Goal: Answer question/provide support: Share knowledge or assist other users

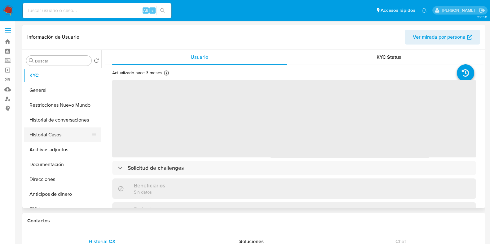
click at [49, 135] on button "Historial Casos" at bounding box center [60, 135] width 72 height 15
select select "10"
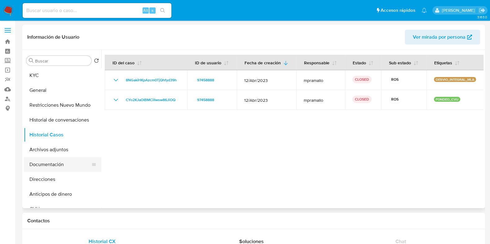
click at [54, 162] on button "Documentación" at bounding box center [60, 164] width 72 height 15
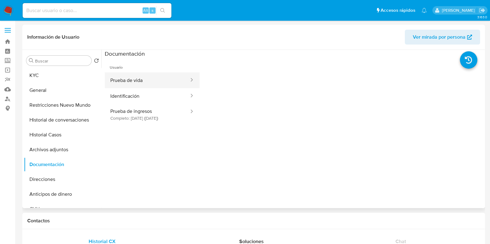
click at [149, 79] on button "Prueba de vida" at bounding box center [147, 80] width 85 height 16
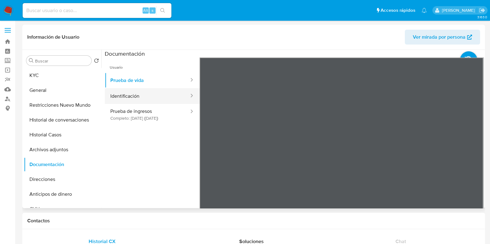
click at [159, 96] on button "Identificación" at bounding box center [147, 96] width 85 height 16
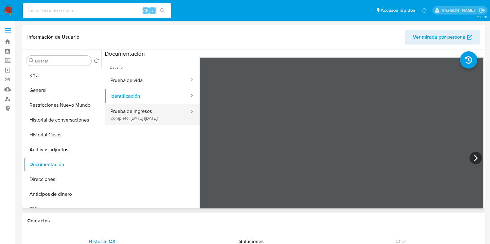
click at [146, 116] on button "Prueba de ingresos Completo: 15/01/2025 (hace 9 meses)" at bounding box center [147, 114] width 85 height 21
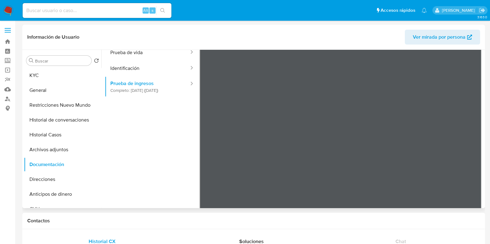
scroll to position [38, 0]
click at [47, 7] on input at bounding box center [97, 11] width 149 height 8
paste input "738347148"
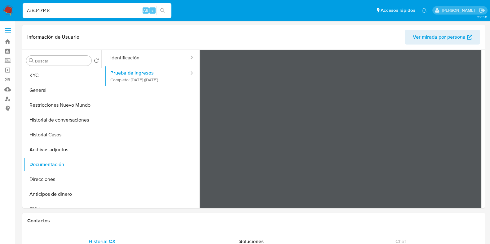
type input "738347148"
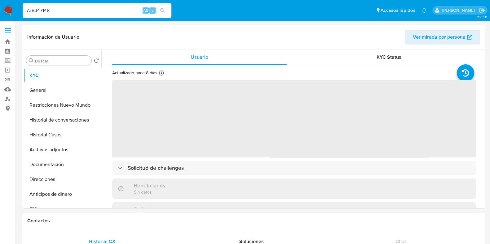
select select "10"
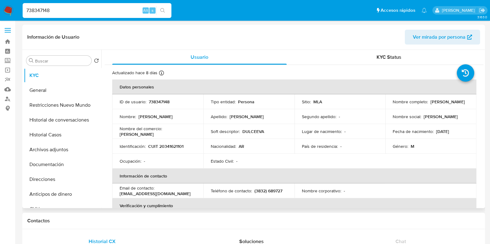
click at [158, 101] on p "738347148" at bounding box center [159, 102] width 21 height 6
copy p "738347148"
click at [173, 145] on p "CUIT 20341621101" at bounding box center [165, 147] width 35 height 6
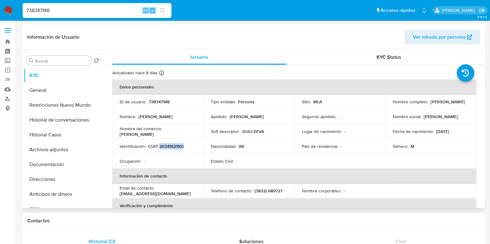
copy p "20341621101"
click at [75, 137] on button "Historial Casos" at bounding box center [60, 135] width 72 height 15
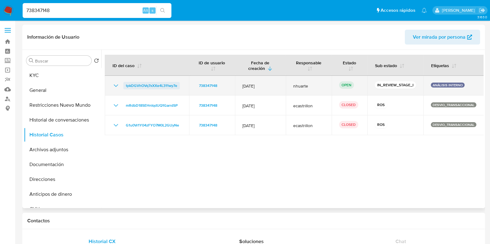
click at [163, 85] on span "tpkDGVhOVq7xXXe4L311wy7e" at bounding box center [151, 85] width 51 height 7
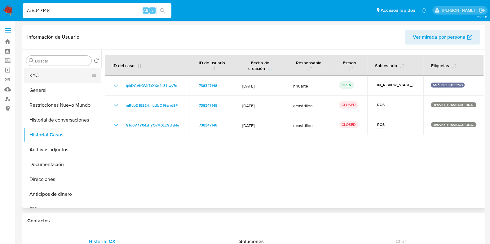
click at [76, 77] on button "KYC" at bounding box center [60, 75] width 72 height 15
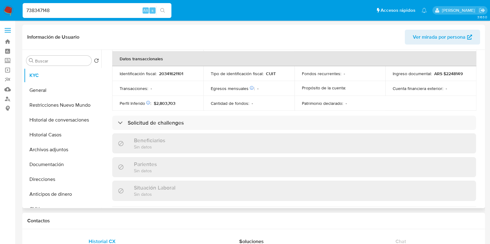
scroll to position [332, 0]
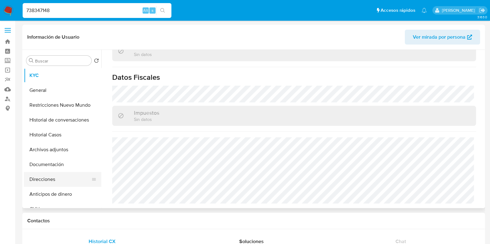
click at [60, 177] on button "Direcciones" at bounding box center [60, 179] width 72 height 15
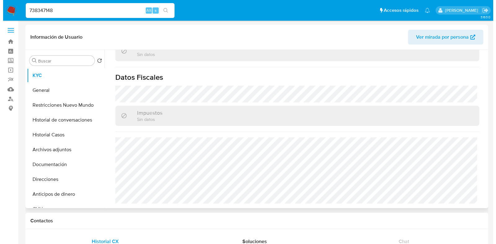
scroll to position [0, 0]
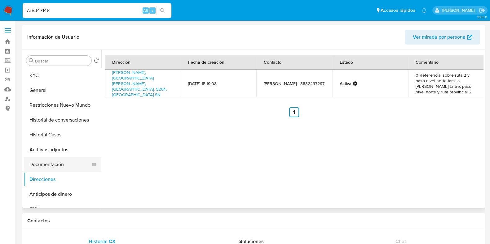
click at [63, 166] on button "Documentación" at bounding box center [60, 164] width 72 height 15
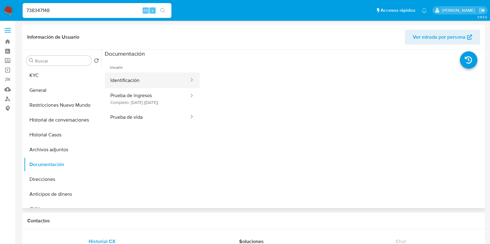
click at [123, 76] on button "Identificación" at bounding box center [147, 80] width 85 height 16
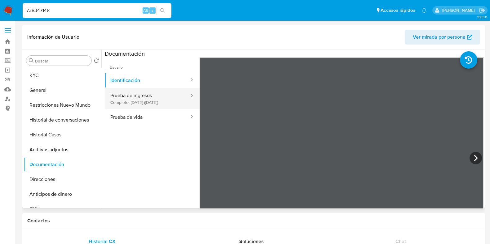
click at [143, 101] on button "Prueba de ingresos Completo: 07/10/2025 (hace 8 días)" at bounding box center [147, 98] width 85 height 21
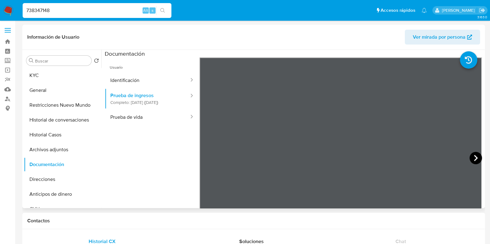
click at [470, 158] on icon at bounding box center [475, 158] width 12 height 12
click at [471, 156] on icon at bounding box center [475, 158] width 12 height 12
click at [209, 156] on icon at bounding box center [207, 158] width 12 height 12
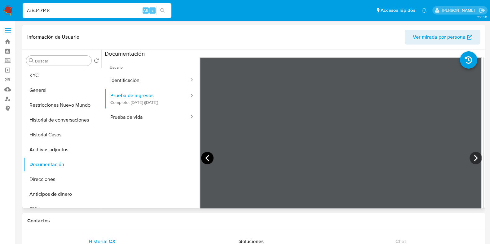
click at [209, 156] on icon at bounding box center [207, 158] width 12 height 12
click at [208, 156] on icon at bounding box center [207, 158] width 12 height 12
click at [476, 158] on icon at bounding box center [475, 158] width 12 height 12
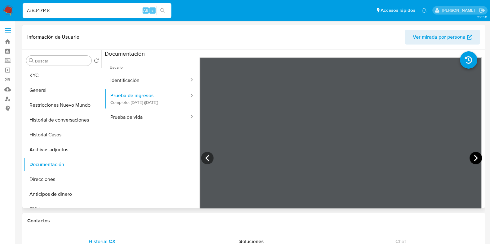
click at [474, 155] on icon at bounding box center [475, 158] width 12 height 12
click at [68, 88] on button "General" at bounding box center [60, 90] width 72 height 15
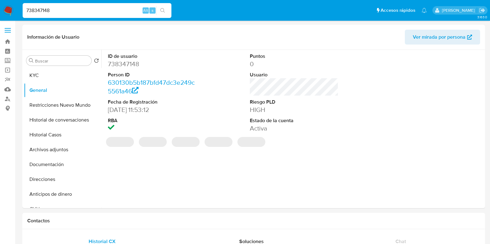
click at [133, 65] on dd "738347148" at bounding box center [152, 64] width 89 height 9
copy dd "738347148"
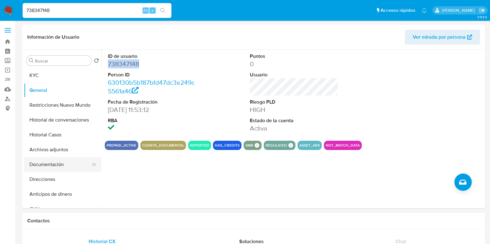
click at [52, 165] on button "Documentación" at bounding box center [60, 164] width 72 height 15
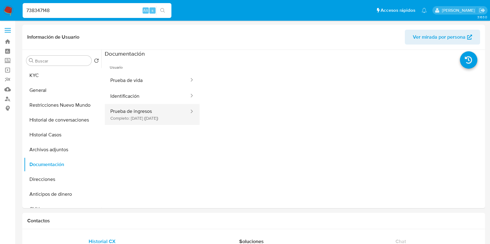
click at [154, 117] on button "Prueba de ingresos Completo: 07/10/2025 (hace 8 días)" at bounding box center [147, 114] width 85 height 21
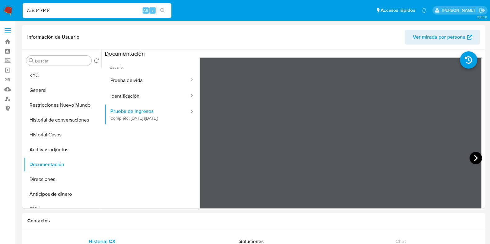
click at [477, 154] on icon at bounding box center [475, 158] width 12 height 12
click at [474, 161] on icon at bounding box center [476, 158] width 4 height 6
click at [471, 155] on icon at bounding box center [475, 158] width 12 height 12
click at [50, 86] on button "General" at bounding box center [60, 90] width 72 height 15
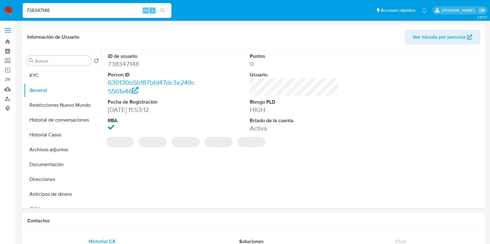
click at [132, 65] on dd "738347148" at bounding box center [152, 64] width 89 height 9
copy dd "738347148"
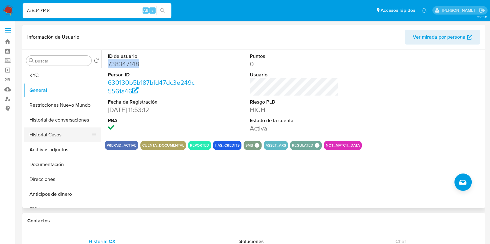
click at [45, 134] on button "Historial Casos" at bounding box center [60, 135] width 72 height 15
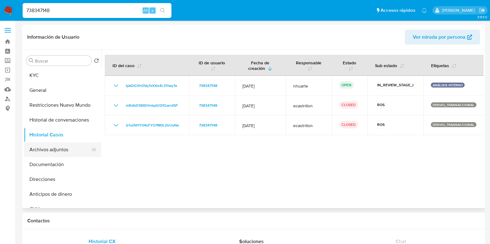
click at [49, 154] on button "Archivos adjuntos" at bounding box center [60, 149] width 72 height 15
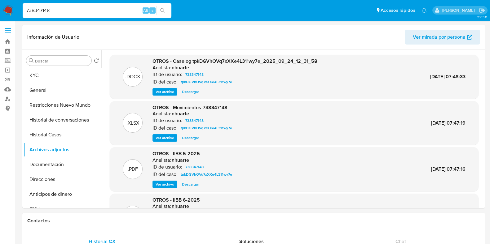
click at [170, 89] on span "Ver archivo" at bounding box center [164, 92] width 19 height 6
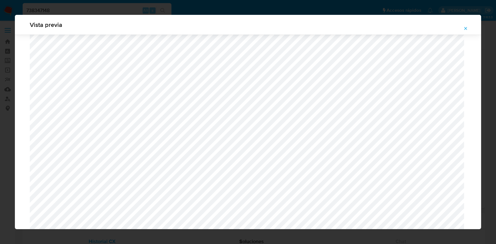
scroll to position [684, 0]
click at [467, 28] on icon "Attachment preview" at bounding box center [465, 28] width 5 height 5
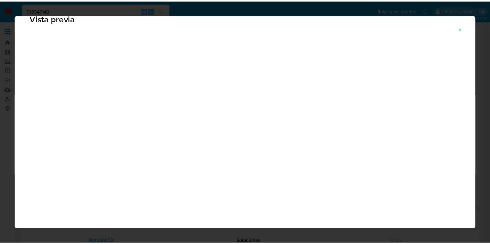
scroll to position [15, 0]
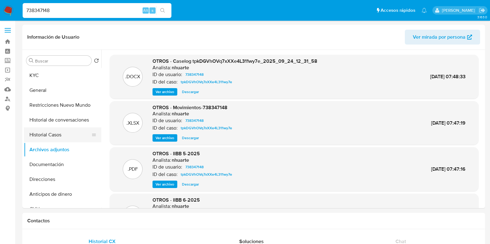
click at [61, 135] on button "Historial Casos" at bounding box center [60, 135] width 72 height 15
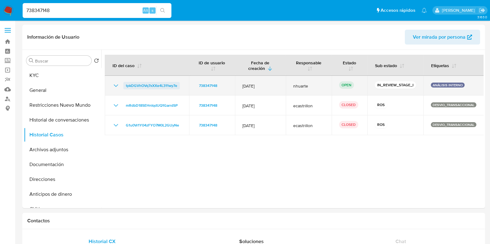
click at [168, 83] on span "tpkDGVhOVq7xXXe4L311wy7e" at bounding box center [151, 85] width 51 height 7
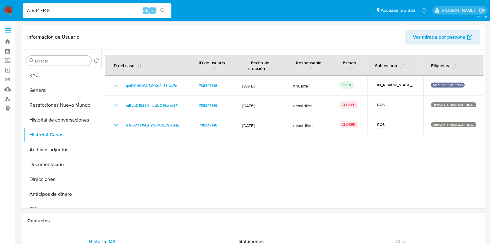
drag, startPoint x: 60, startPoint y: 14, endPoint x: 15, endPoint y: 20, distance: 45.3
click at [15, 20] on nav "Pausado Ver notificaciones 738347148 Alt s Accesos rápidos Presiona las siguien…" at bounding box center [245, 10] width 490 height 21
paste input "109024365"
type input "109024365"
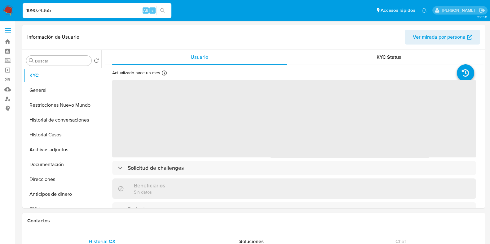
select select "10"
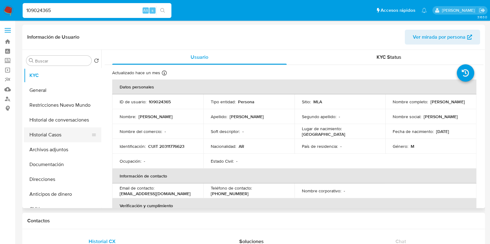
click at [70, 136] on button "Historial Casos" at bounding box center [60, 135] width 72 height 15
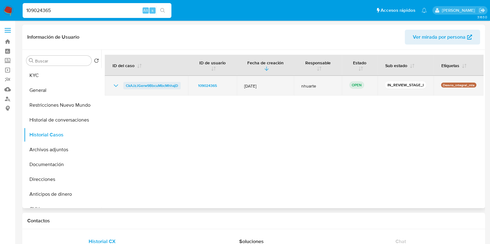
click at [152, 85] on span "CkAJzJGerw9BbcuMbcMhhajD" at bounding box center [152, 85] width 52 height 7
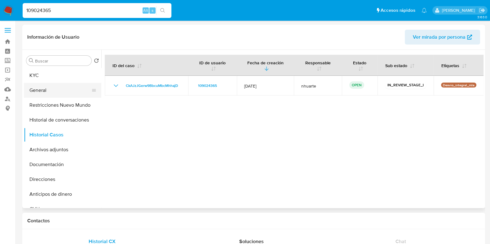
click at [49, 91] on button "General" at bounding box center [60, 90] width 72 height 15
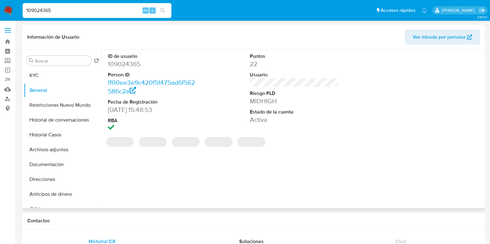
click at [119, 66] on dd "109024365" at bounding box center [152, 64] width 89 height 9
copy dd "109024365"
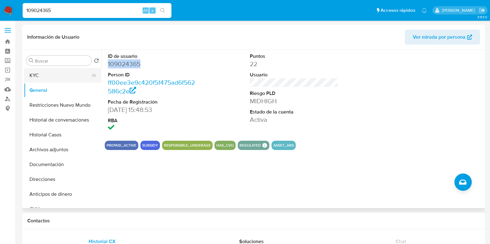
click at [68, 74] on button "KYC" at bounding box center [60, 75] width 72 height 15
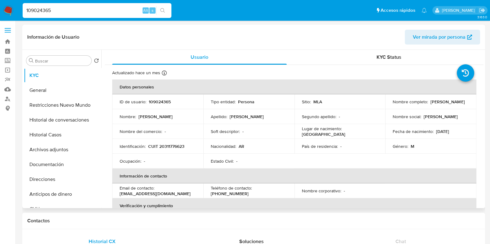
click at [173, 147] on p "CUIT 20311776623" at bounding box center [166, 147] width 36 height 6
copy p "20311776623"
click at [65, 134] on button "Historial Casos" at bounding box center [60, 135] width 72 height 15
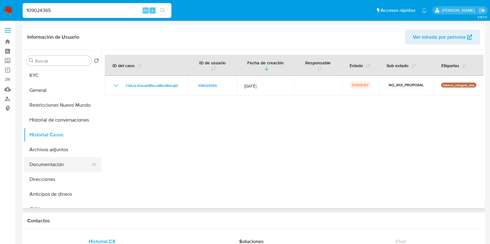
click at [57, 161] on button "Documentación" at bounding box center [60, 164] width 72 height 15
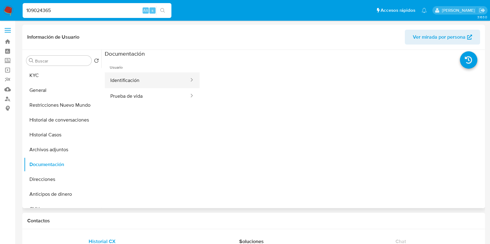
click at [140, 81] on button "Identificación" at bounding box center [147, 80] width 85 height 16
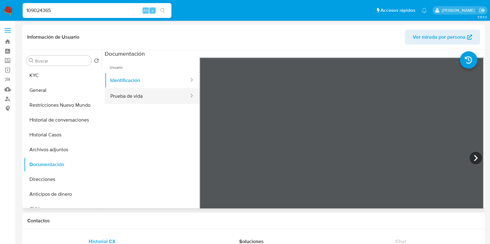
click at [145, 102] on button "Prueba de vida" at bounding box center [147, 96] width 85 height 16
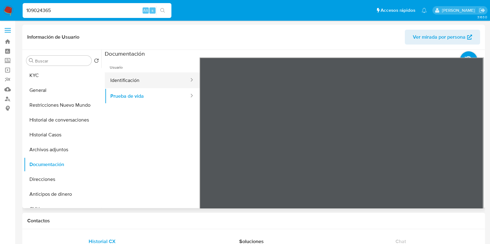
click at [134, 81] on button "Identificación" at bounding box center [147, 80] width 85 height 16
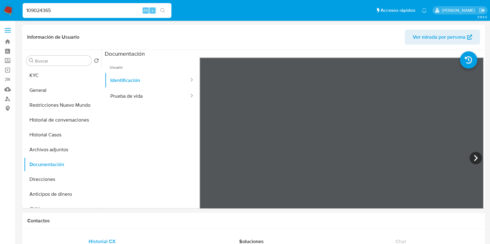
drag, startPoint x: 63, startPoint y: 11, endPoint x: 21, endPoint y: 19, distance: 42.2
click at [21, 19] on nav "Pausado Ver notificaciones 109024365 Alt s Accesos rápidos Presiona las siguien…" at bounding box center [245, 10] width 490 height 21
paste input "311339924"
type input "311339924"
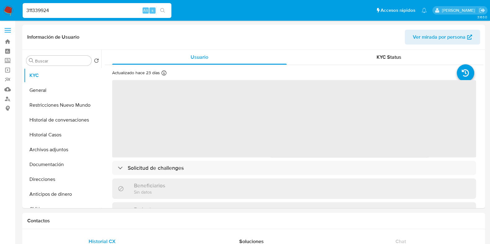
select select "10"
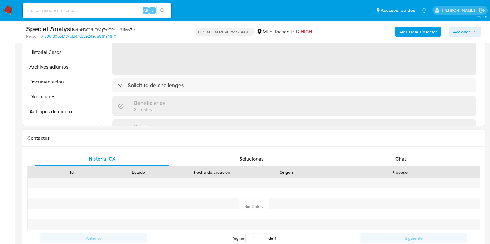
select select "10"
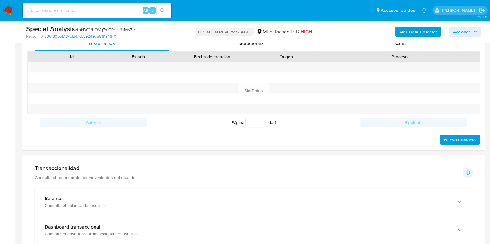
click at [397, 39] on div "AML Data Collector Acciones" at bounding box center [406, 31] width 150 height 15
click at [398, 43] on span "Chat" at bounding box center [400, 43] width 11 height 7
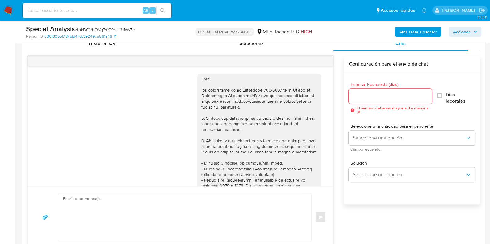
scroll to position [255, 0]
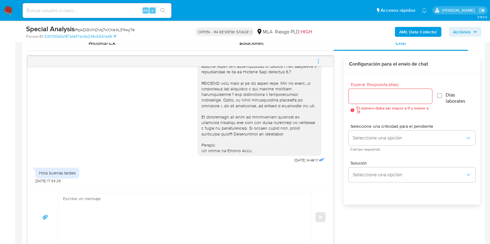
click at [317, 62] on icon "menu-action" at bounding box center [318, 62] width 6 height 6
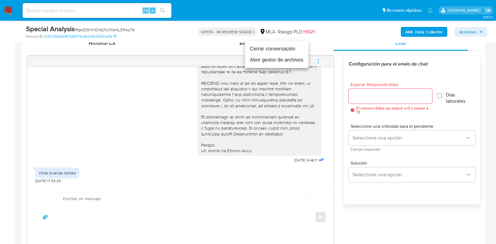
click at [291, 44] on li "Cerrar conversación" at bounding box center [276, 48] width 63 height 11
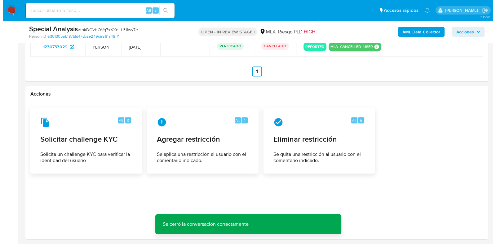
scroll to position [987, 0]
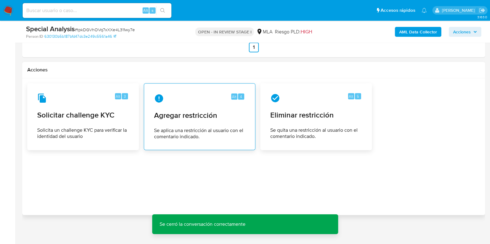
click at [218, 113] on span "Agregar restricción" at bounding box center [199, 115] width 91 height 9
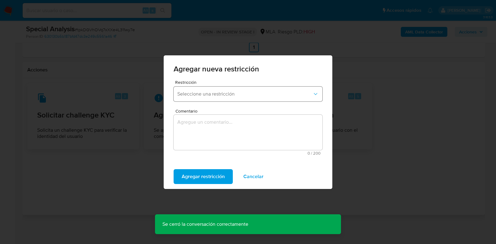
click at [236, 95] on span "Seleccione una restricción" at bounding box center [244, 94] width 135 height 6
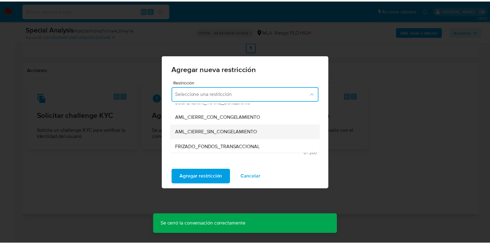
scroll to position [77, 0]
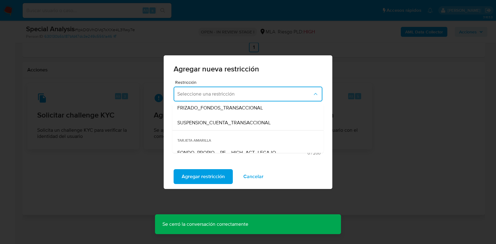
click at [212, 125] on span "SUSPENSION_CUENTA_TRANSACCIONAL" at bounding box center [223, 123] width 93 height 6
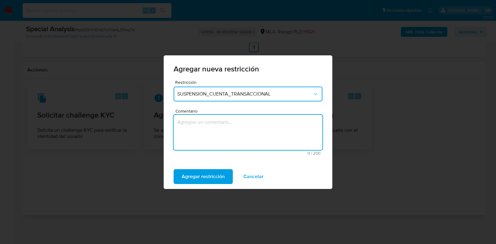
click at [216, 128] on textarea "Comentario" at bounding box center [247, 132] width 149 height 35
type textarea "AML"
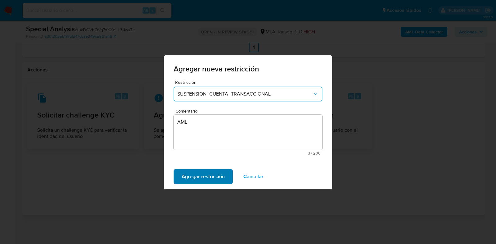
click at [212, 177] on span "Agregar restricción" at bounding box center [203, 177] width 43 height 14
click at [202, 174] on span "Confirmar" at bounding box center [193, 177] width 22 height 14
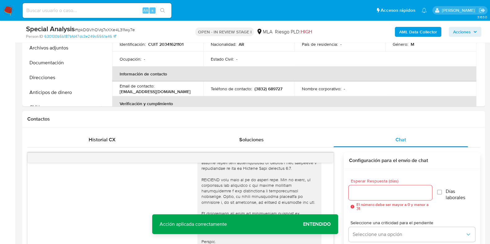
scroll to position [0, 0]
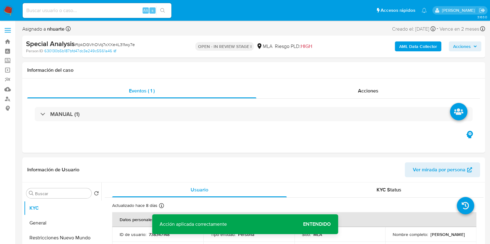
click at [409, 48] on b "AML Data Collector" at bounding box center [418, 47] width 38 height 10
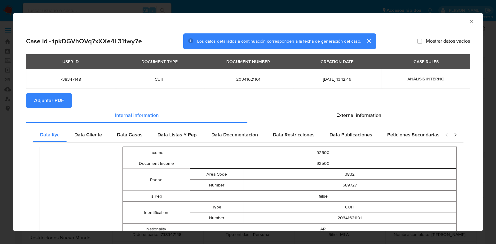
click at [56, 105] on span "Adjuntar PDF" at bounding box center [49, 101] width 30 height 14
click at [469, 21] on icon "Cerrar ventana" at bounding box center [470, 21] width 3 height 3
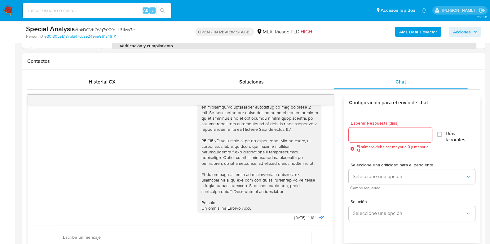
scroll to position [254, 0]
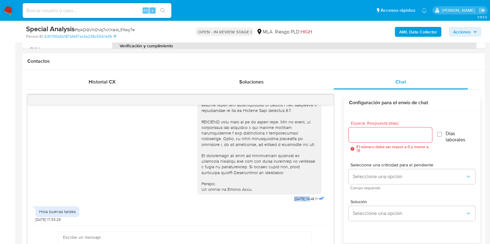
drag, startPoint x: 279, startPoint y: 200, endPoint x: 299, endPoint y: 198, distance: 19.6
click at [299, 198] on div "17/09/2025 14:48:11" at bounding box center [261, 34] width 128 height 339
copy span "[DATE]"
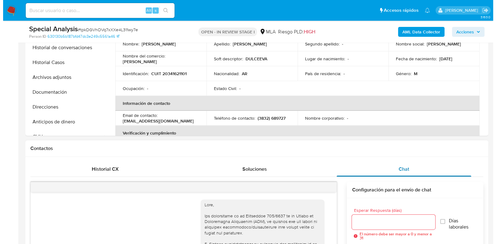
scroll to position [116, 0]
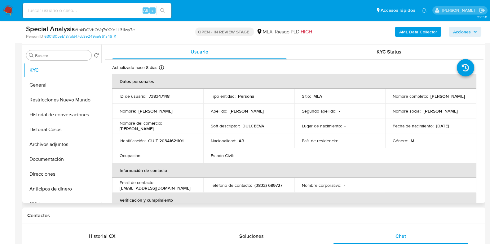
click at [57, 148] on button "Archivos adjuntos" at bounding box center [62, 144] width 77 height 15
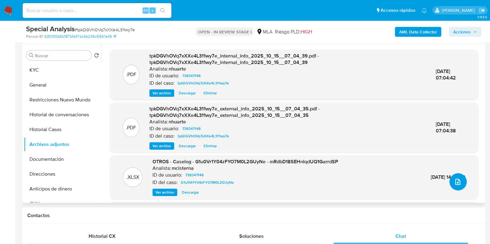
click at [455, 180] on icon "upload-file" at bounding box center [457, 181] width 7 height 7
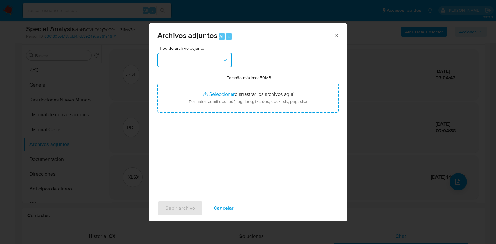
click at [223, 55] on button "button" at bounding box center [194, 60] width 74 height 15
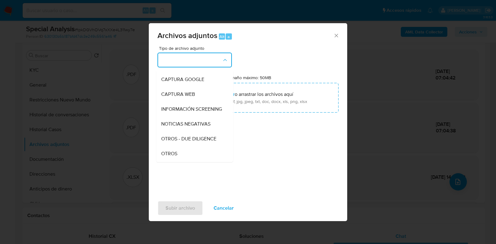
scroll to position [59, 0]
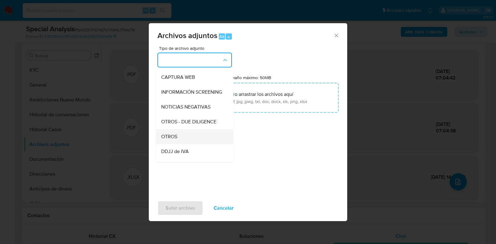
click at [198, 138] on div "OTROS" at bounding box center [192, 136] width 63 height 15
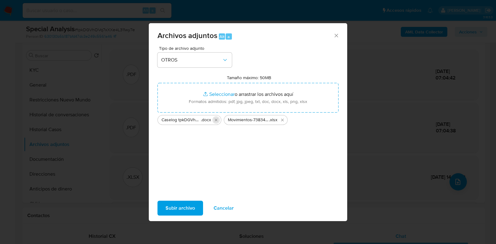
click at [214, 121] on icon "Eliminar Caselog tpkDGVhOVq7xXXe4L311wy7e_2025_09_24_12_31_58.docx" at bounding box center [215, 120] width 5 height 5
click at [232, 173] on div "Tipo de archivo adjunto OTROS Tamaño máximo: 50MB Seleccionar archivos Seleccio…" at bounding box center [247, 119] width 181 height 146
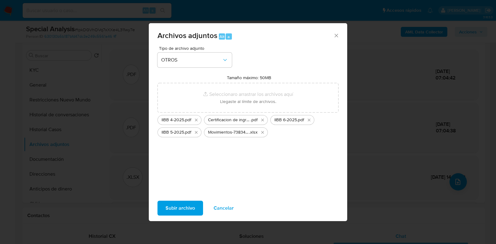
click at [172, 205] on span "Subir archivo" at bounding box center [179, 209] width 29 height 14
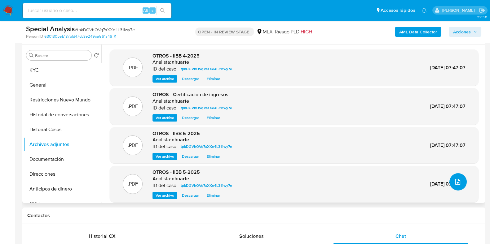
click at [455, 183] on icon "upload-file" at bounding box center [457, 182] width 5 height 6
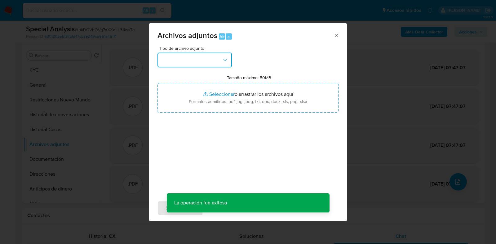
click at [223, 63] on icon "button" at bounding box center [225, 60] width 6 height 6
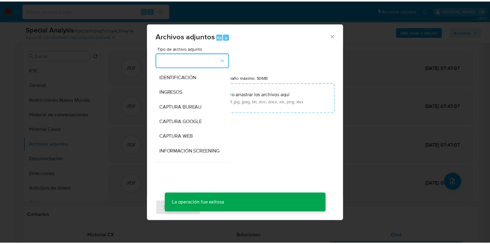
scroll to position [98, 0]
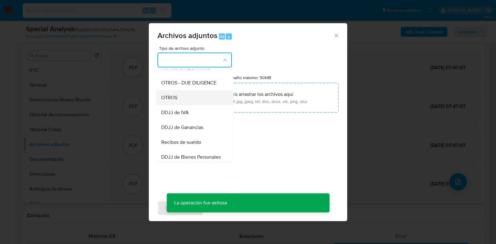
click at [213, 99] on div "OTROS" at bounding box center [192, 97] width 63 height 15
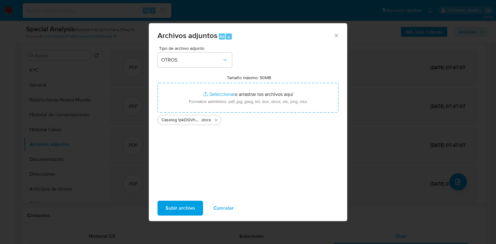
click at [189, 208] on span "Subir archivo" at bounding box center [179, 209] width 29 height 14
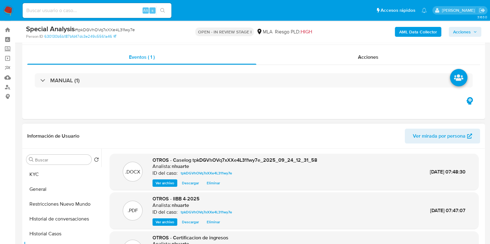
scroll to position [0, 0]
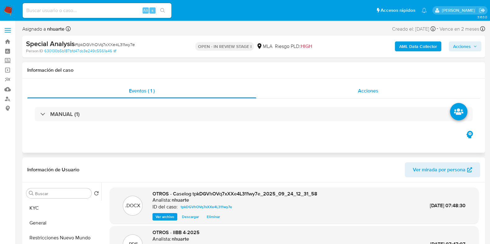
click at [366, 96] on div "Acciones" at bounding box center [368, 91] width 224 height 15
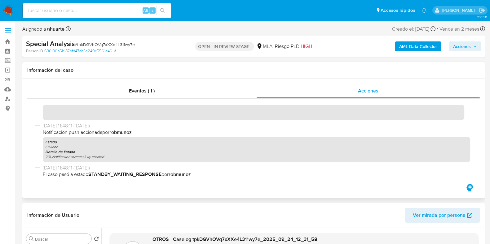
scroll to position [155, 0]
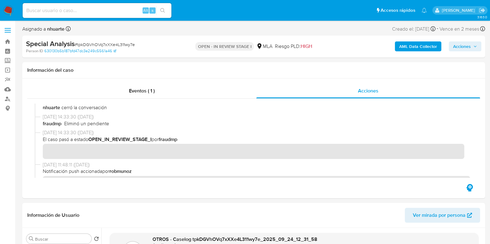
click at [466, 53] on div "AML Data Collector Acciones" at bounding box center [406, 46] width 150 height 15
click at [460, 45] on span "Acciones" at bounding box center [462, 47] width 18 height 10
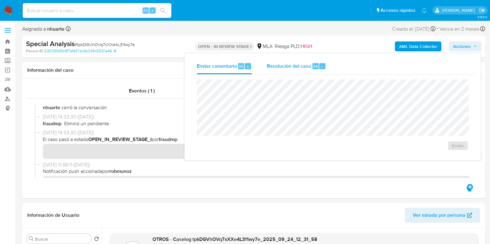
click at [308, 65] on span "Resolución del caso" at bounding box center [289, 66] width 44 height 7
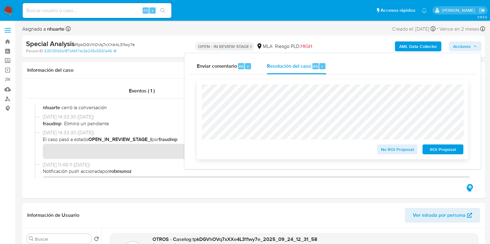
click at [449, 148] on span "ROI Proposal" at bounding box center [442, 149] width 32 height 9
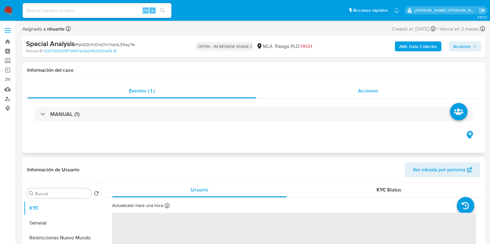
click at [367, 88] on span "Acciones" at bounding box center [368, 90] width 20 height 7
select select "10"
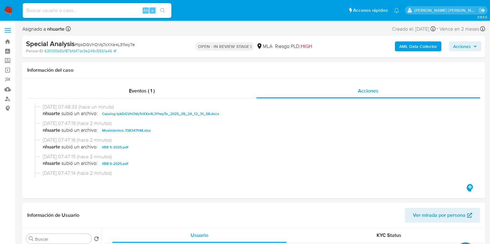
click at [466, 46] on span "Acciones" at bounding box center [462, 47] width 18 height 10
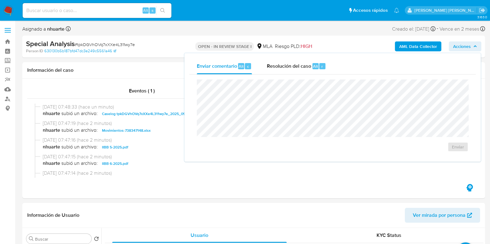
click at [268, 66] on span "Resolución del caso" at bounding box center [289, 66] width 44 height 7
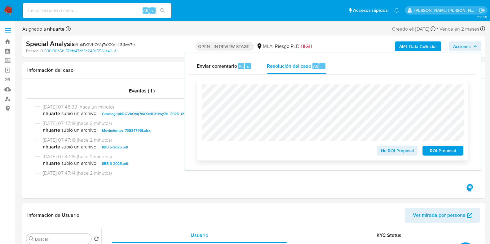
click at [446, 153] on span "ROI Proposal" at bounding box center [442, 151] width 32 height 9
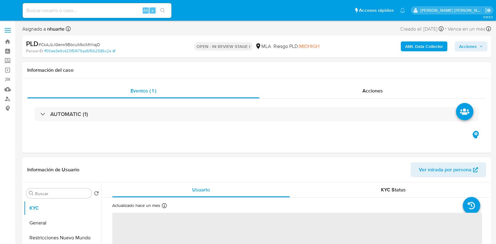
select select "10"
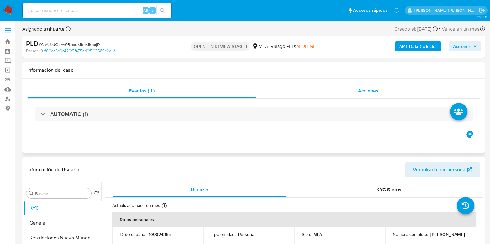
click at [371, 94] on span "Acciones" at bounding box center [368, 90] width 20 height 7
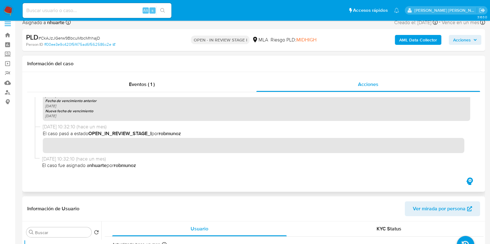
scroll to position [194, 0]
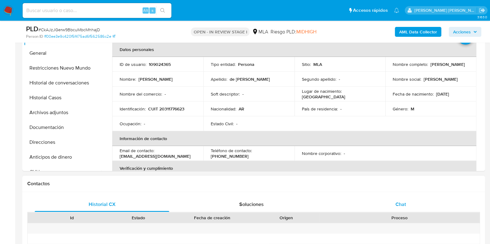
click at [406, 203] on div "Chat" at bounding box center [400, 204] width 134 height 15
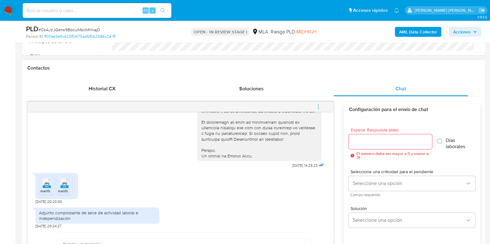
scroll to position [348, 0]
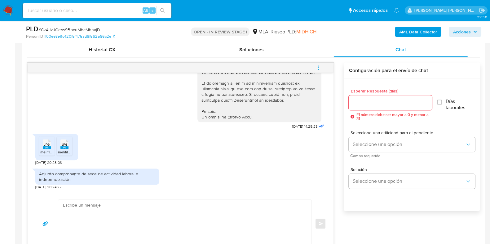
click at [48, 149] on rect at bounding box center [47, 148] width 8 height 3
click at [68, 148] on rect at bounding box center [64, 148] width 8 height 3
click at [67, 30] on span "# CkAJzJGerw9BbcuMbcMhhajD" at bounding box center [69, 30] width 62 height 6
copy span "CkAJzJGerw9BbcuMbcMhhajD"
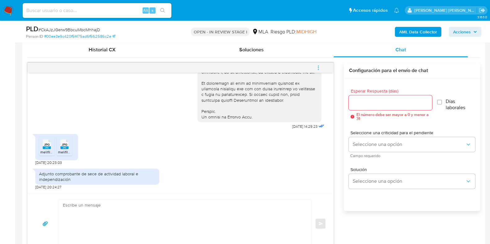
click at [124, 228] on textarea at bounding box center [183, 224] width 241 height 48
paste textarea "Hola, ¡Muchas gracias por tu respuesta! Confirmamos la recepción de la document…"
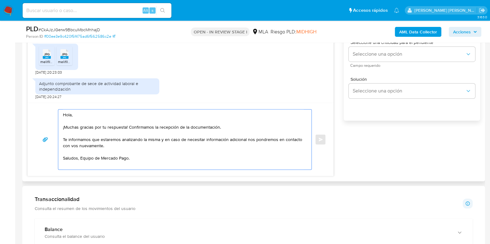
scroll to position [323, 0]
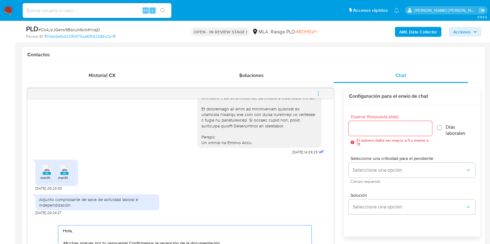
type textarea "Hola, ¡Muchas gracias por tu respuesta! Confirmamos la recepción de la document…"
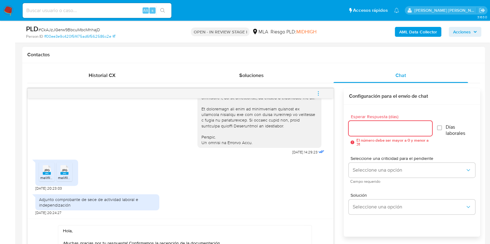
click at [364, 130] on input "Esperar Respuesta (días)" at bounding box center [389, 129] width 83 height 8
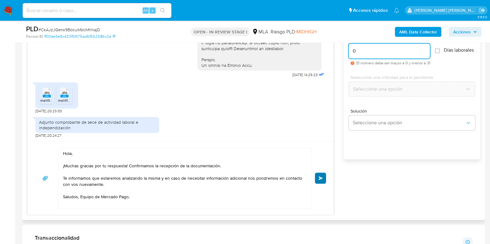
type input "0"
click at [321, 177] on span "Enviar" at bounding box center [320, 179] width 4 height 4
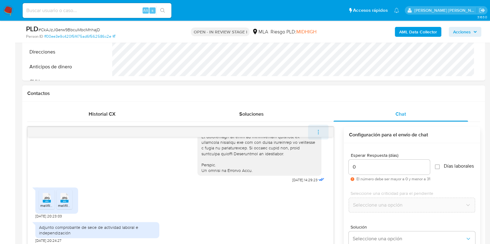
scroll to position [369, 0]
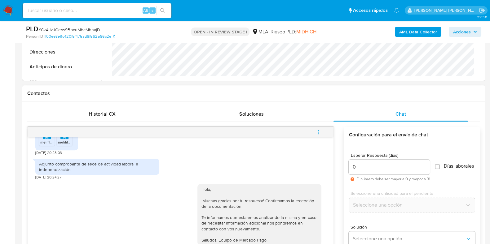
click at [317, 131] on icon "menu-action" at bounding box center [318, 132] width 6 height 6
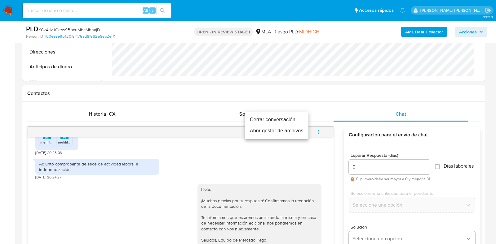
click at [286, 113] on ul "Cerrar conversación Abrir gestor de archivos" at bounding box center [276, 125] width 63 height 27
click at [286, 120] on li "Cerrar conversación" at bounding box center [276, 119] width 63 height 11
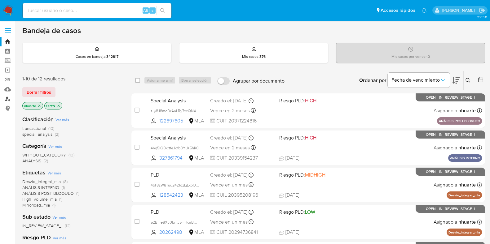
click at [8, 99] on link "Buscador de personas" at bounding box center [37, 99] width 74 height 10
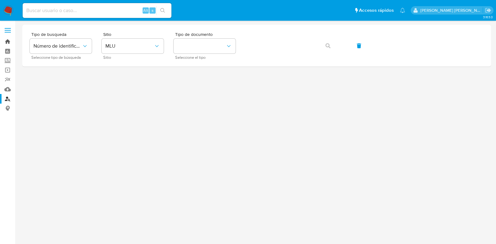
click at [5, 45] on link "Bandeja" at bounding box center [37, 42] width 74 height 10
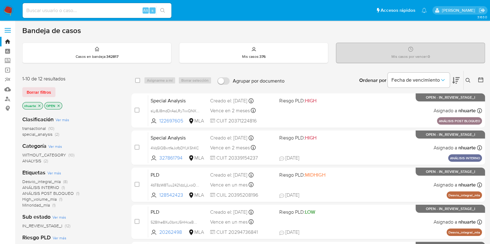
click at [466, 77] on button at bounding box center [468, 80] width 10 height 7
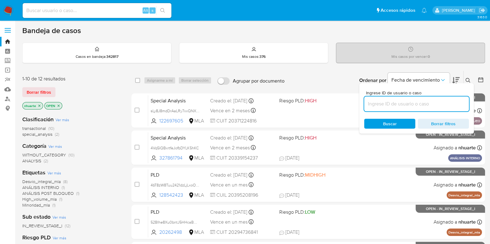
click at [422, 101] on input at bounding box center [416, 104] width 105 height 8
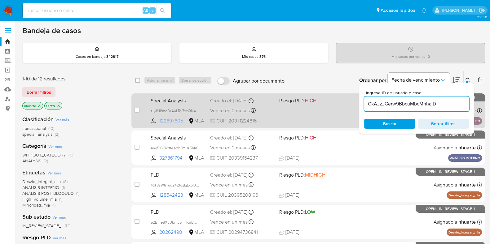
type input "CkAJzJGerw9BbcuMbcMhhajD"
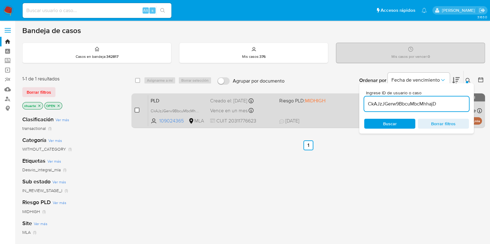
click at [137, 111] on input "checkbox" at bounding box center [136, 110] width 5 height 5
checkbox input "true"
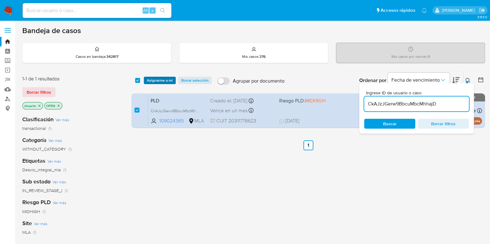
click at [168, 81] on span "Asignarme a mí" at bounding box center [160, 80] width 26 height 6
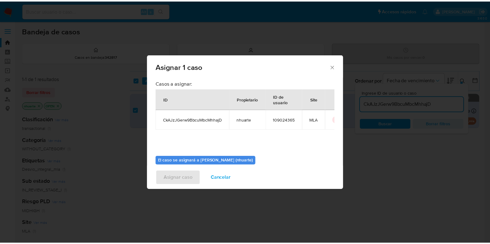
scroll to position [32, 0]
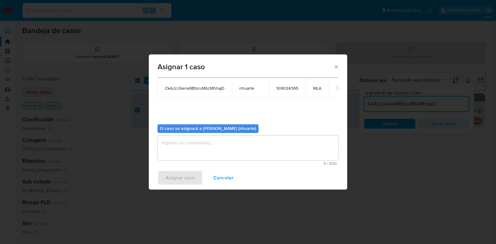
click at [225, 155] on textarea "assign-modal" at bounding box center [247, 148] width 181 height 25
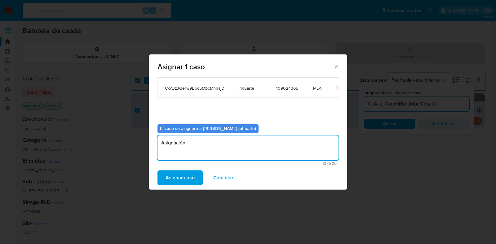
type textarea "Asignación"
click at [181, 179] on span "Asignar caso" at bounding box center [179, 178] width 29 height 14
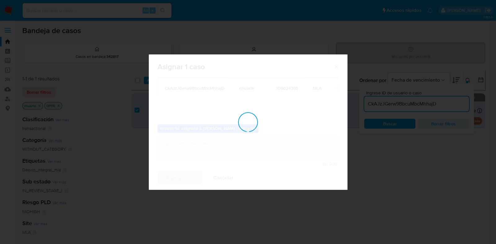
checkbox input "false"
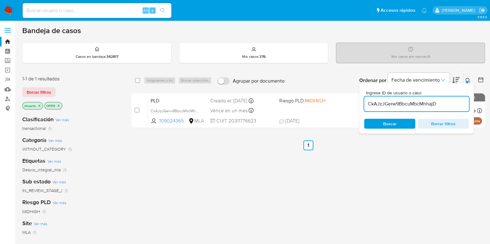
click at [67, 6] on div "Alt s" at bounding box center [97, 10] width 149 height 15
click at [7, 100] on link "Buscador de personas" at bounding box center [37, 99] width 74 height 10
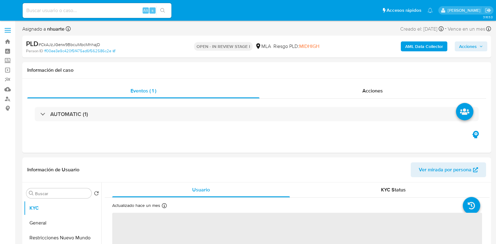
select select "10"
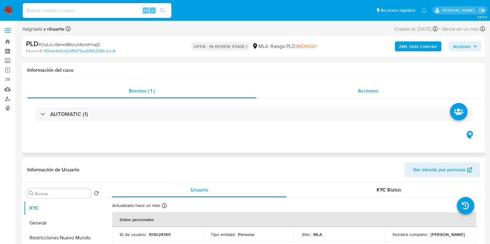
click at [361, 87] on span "Acciones" at bounding box center [368, 90] width 20 height 7
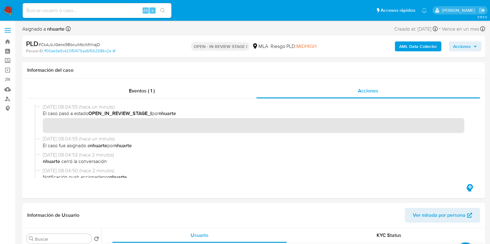
click at [400, 45] on b "AML Data Collector" at bounding box center [418, 47] width 38 height 10
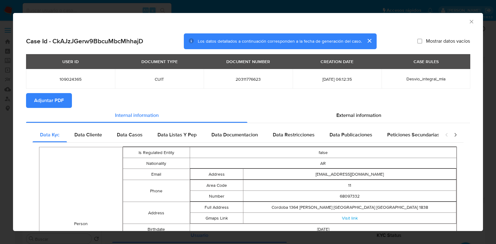
click at [61, 99] on span "Adjuntar PDF" at bounding box center [49, 101] width 30 height 14
click at [468, 24] on icon "Cerrar ventana" at bounding box center [471, 22] width 6 height 6
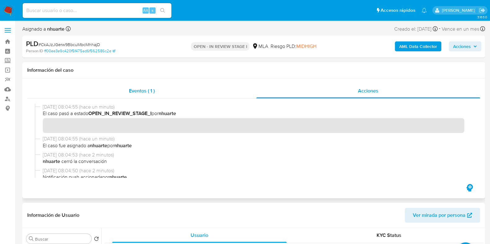
click at [139, 88] on span "Eventos ( 1 )" at bounding box center [142, 90] width 26 height 7
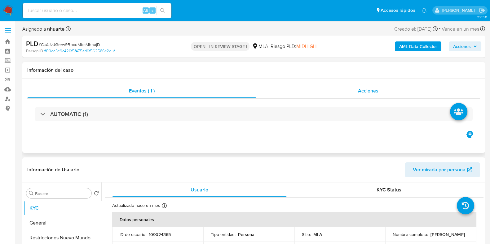
click at [376, 89] on span "Acciones" at bounding box center [368, 90] width 20 height 7
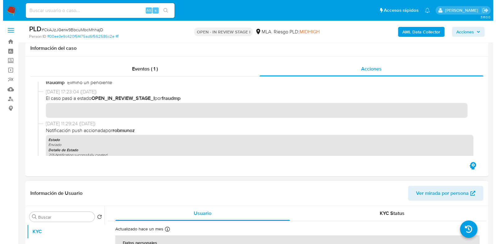
scroll to position [194, 0]
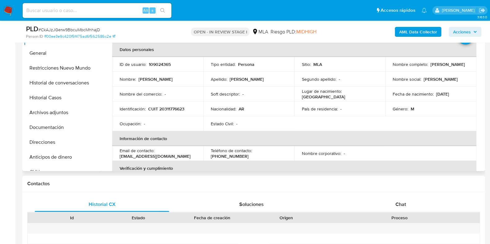
click at [70, 115] on button "Archivos adjuntos" at bounding box center [62, 112] width 77 height 15
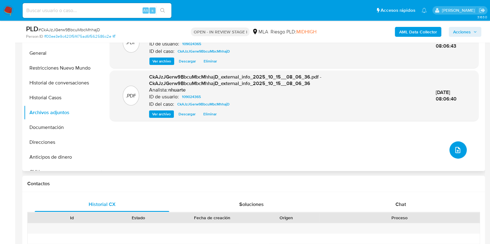
click at [463, 151] on button "upload-file" at bounding box center [457, 150] width 17 height 17
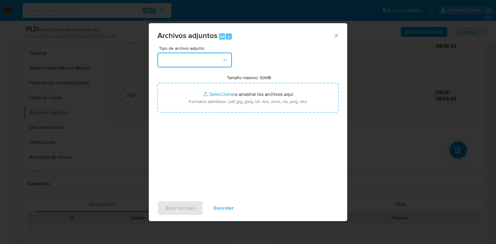
click at [227, 61] on icon "button" at bounding box center [225, 60] width 6 height 6
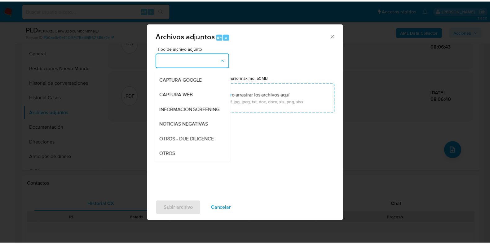
scroll to position [60, 0]
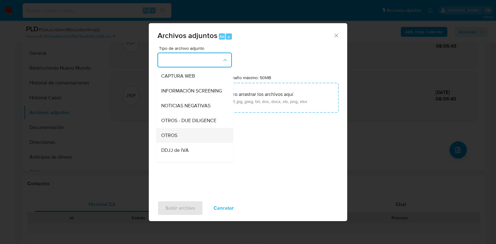
click at [193, 142] on div "OTROS" at bounding box center [192, 135] width 63 height 15
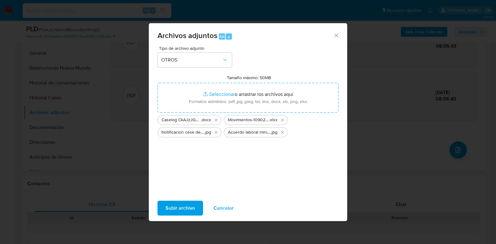
click at [189, 213] on span "Subir archivo" at bounding box center [179, 209] width 29 height 14
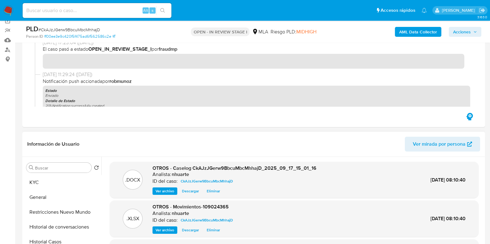
scroll to position [0, 0]
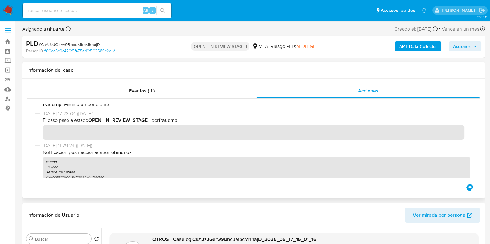
click at [114, 80] on div "Eventos ( 1 ) Acciones" at bounding box center [253, 139] width 462 height 120
click at [138, 89] on span "Eventos ( 1 )" at bounding box center [142, 90] width 26 height 7
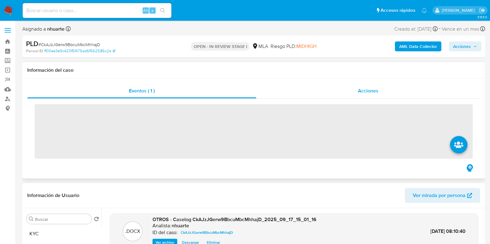
click at [371, 95] on div "Acciones" at bounding box center [368, 91] width 224 height 15
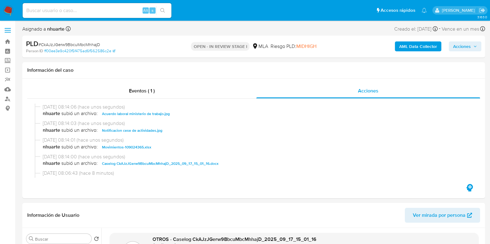
click at [456, 48] on span "Acciones" at bounding box center [462, 47] width 18 height 10
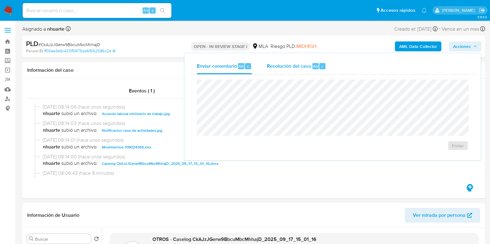
click at [293, 65] on span "Resolución del caso" at bounding box center [289, 66] width 44 height 7
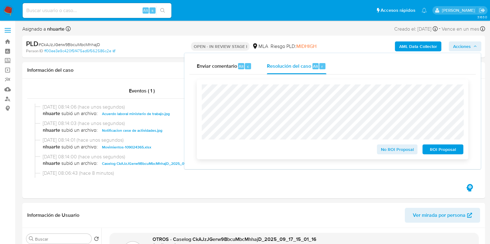
click at [396, 154] on span "No ROI Proposal" at bounding box center [397, 149] width 32 height 9
click at [399, 152] on span "No ROI Proposal" at bounding box center [397, 149] width 32 height 9
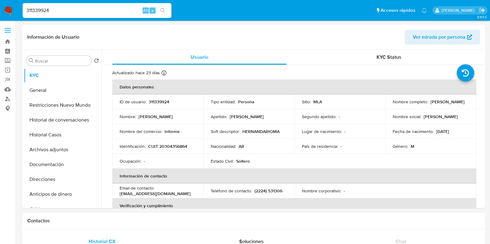
select select "10"
click at [167, 148] on p "CUIT 20304356864" at bounding box center [167, 147] width 39 height 6
copy p "20304356864"
click at [48, 135] on button "Historial Casos" at bounding box center [60, 135] width 72 height 15
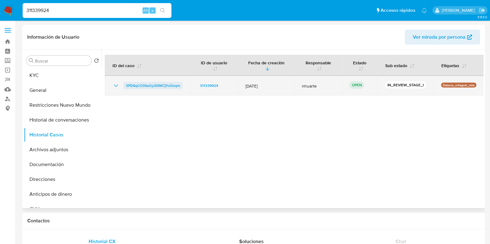
click at [170, 85] on span "3PD6qCO3SeGy3i0WCjYoOoqm" at bounding box center [153, 85] width 54 height 7
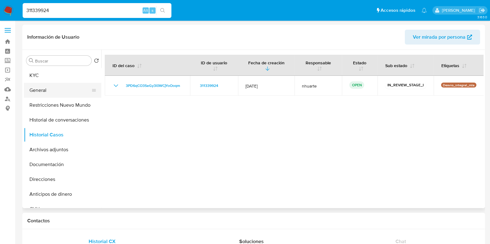
click at [81, 97] on button "General" at bounding box center [60, 90] width 72 height 15
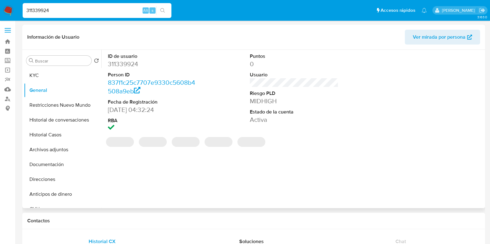
click at [130, 62] on dd "311339924" at bounding box center [152, 64] width 89 height 9
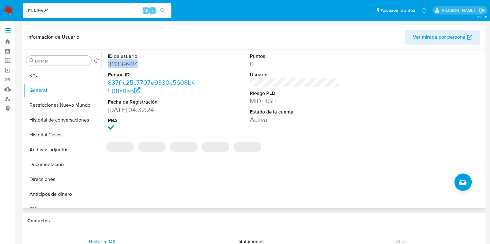
copy dd "311339924"
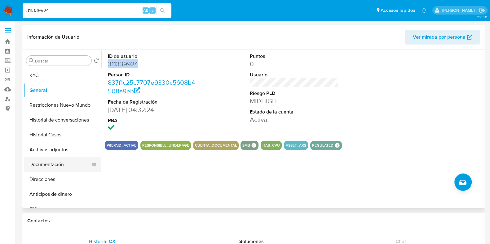
click at [57, 171] on button "Documentación" at bounding box center [60, 164] width 72 height 15
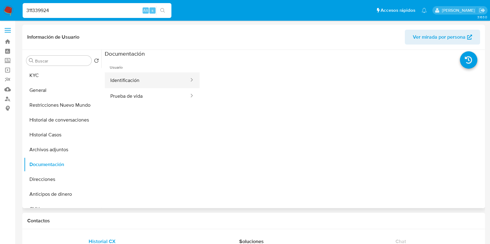
drag, startPoint x: 113, startPoint y: 100, endPoint x: 133, endPoint y: 77, distance: 31.2
click at [126, 75] on button "Identificación" at bounding box center [147, 80] width 85 height 16
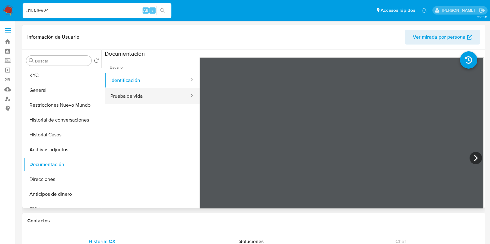
drag, startPoint x: 143, startPoint y: 94, endPoint x: 185, endPoint y: 98, distance: 42.3
click at [143, 94] on button "Prueba de vida" at bounding box center [147, 96] width 85 height 16
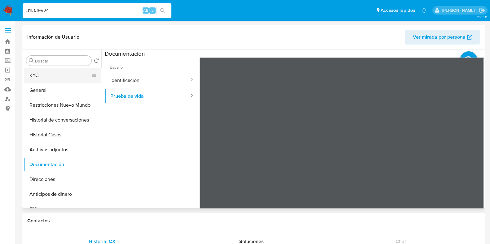
click at [65, 80] on button "KYC" at bounding box center [60, 75] width 72 height 15
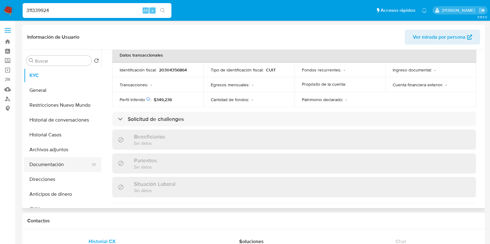
scroll to position [342, 0]
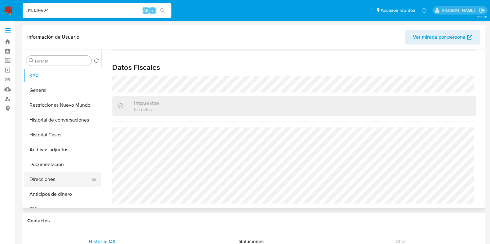
click at [63, 177] on button "Direcciones" at bounding box center [60, 179] width 72 height 15
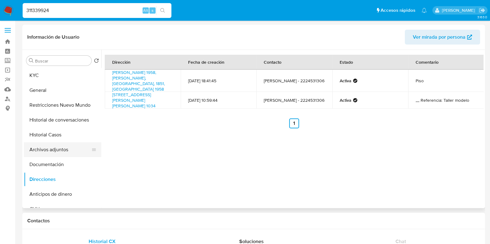
click at [65, 166] on button "Documentación" at bounding box center [62, 164] width 77 height 15
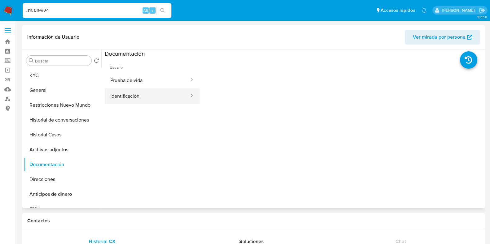
click at [149, 97] on button "Identificación" at bounding box center [147, 96] width 85 height 16
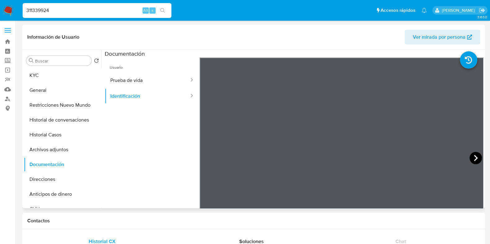
click at [475, 155] on icon at bounding box center [475, 158] width 12 height 12
click at [209, 153] on icon at bounding box center [207, 158] width 12 height 12
drag, startPoint x: 56, startPoint y: 11, endPoint x: 19, endPoint y: 17, distance: 38.3
click at [19, 17] on nav "Pausado Ver notificaciones 311339924 Alt s Accesos rápidos Presiona las siguien…" at bounding box center [245, 10] width 490 height 21
paste input "20262498"
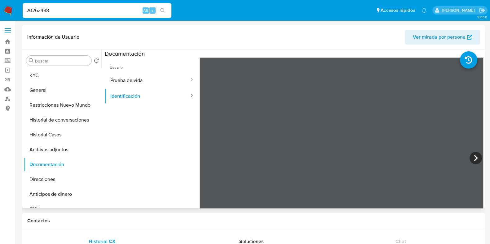
type input "20262498"
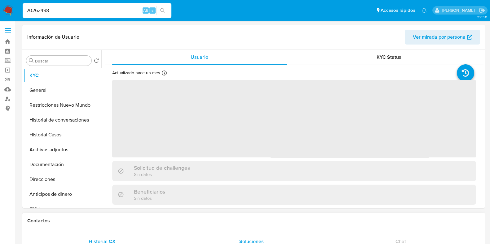
select select "10"
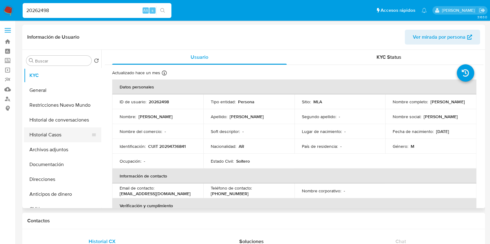
click at [68, 137] on button "Historial Casos" at bounding box center [60, 135] width 72 height 15
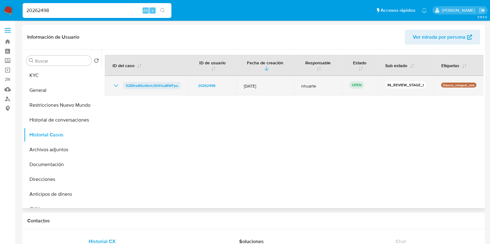
click at [150, 86] on span "52BIhe8Xu0bntJ5HHcaBWFpu" at bounding box center [152, 85] width 52 height 7
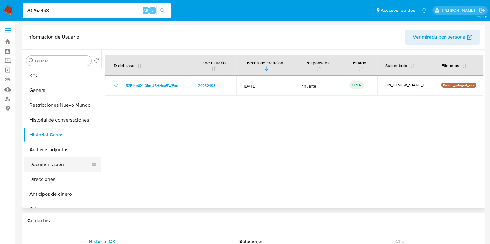
click at [51, 168] on button "Documentación" at bounding box center [60, 164] width 72 height 15
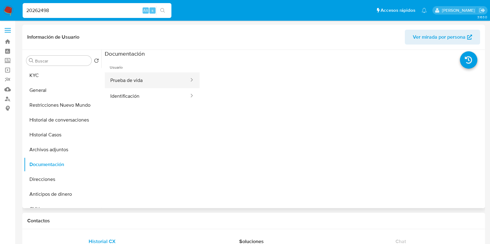
click at [134, 77] on button "Prueba de vida" at bounding box center [147, 80] width 85 height 16
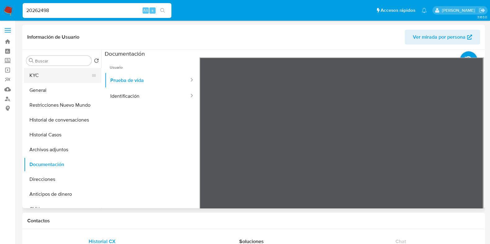
click at [52, 78] on button "KYC" at bounding box center [60, 75] width 72 height 15
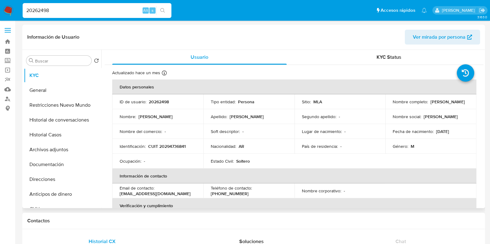
click at [168, 144] on p "CUIT 20294736841" at bounding box center [166, 147] width 37 height 6
drag, startPoint x: 168, startPoint y: 143, endPoint x: 168, endPoint y: 146, distance: 3.2
click at [168, 146] on p "CUIT 20294736841" at bounding box center [166, 147] width 37 height 6
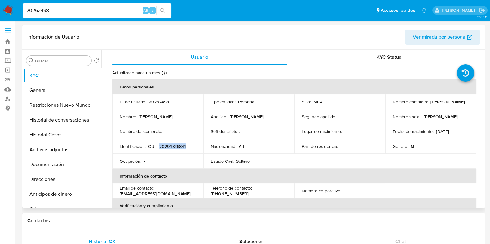
copy p "20294736841"
click at [163, 103] on p "20262498" at bounding box center [159, 102] width 20 height 6
copy p "20262498"
drag, startPoint x: 56, startPoint y: 10, endPoint x: 8, endPoint y: 10, distance: 48.3
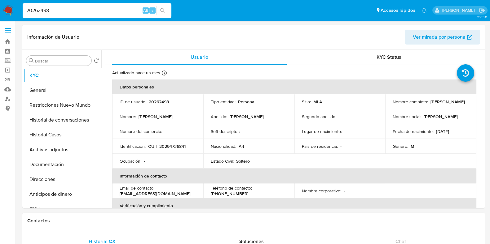
click at [8, 10] on nav "Pausado Ver notificaciones 20262498 Alt s Accesos rápidos Presiona las siguient…" at bounding box center [245, 10] width 490 height 21
paste input "128542423"
type input "128542423"
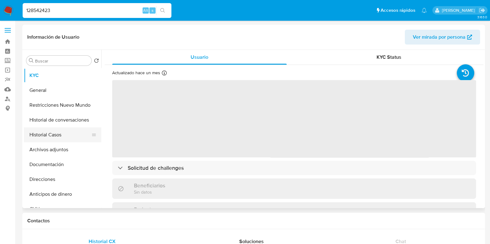
click at [62, 142] on button "Historial Casos" at bounding box center [60, 135] width 72 height 15
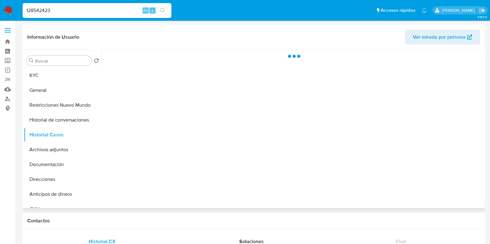
select select "10"
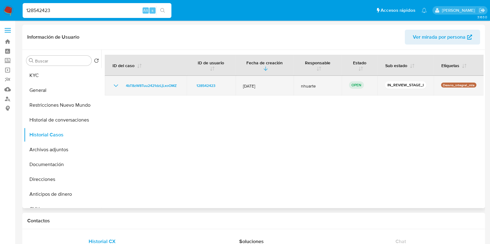
click at [146, 81] on td "4bT8zW8Tuu2421dzLjLxoOMZ" at bounding box center [146, 86] width 82 height 20
click at [160, 84] on span "4bT8zW8Tuu2421dzLjLxoOMZ" at bounding box center [151, 85] width 51 height 7
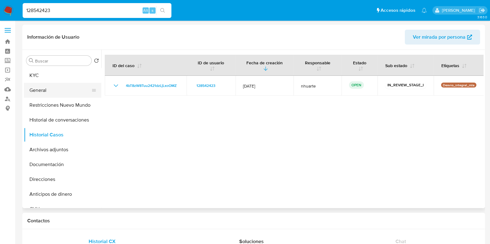
click at [45, 89] on button "General" at bounding box center [60, 90] width 72 height 15
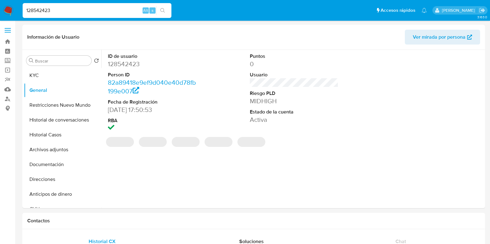
click at [125, 67] on dd "128542423" at bounding box center [152, 64] width 89 height 9
copy dd "128542423"
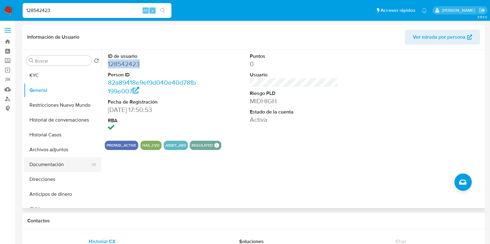
drag, startPoint x: 67, startPoint y: 165, endPoint x: 73, endPoint y: 161, distance: 7.2
click at [67, 165] on button "Documentación" at bounding box center [60, 164] width 72 height 15
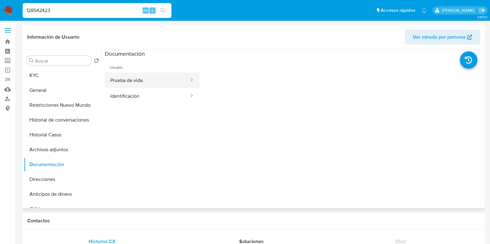
click at [139, 84] on button "Prueba de vida" at bounding box center [147, 80] width 85 height 16
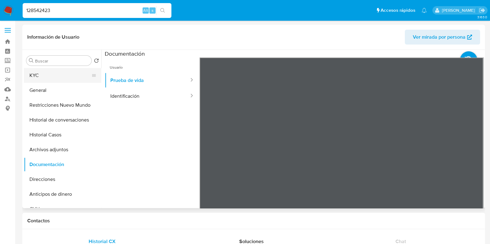
click at [51, 73] on button "KYC" at bounding box center [60, 75] width 72 height 15
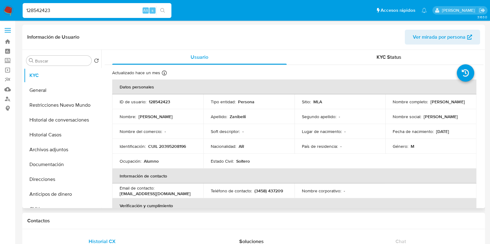
click at [165, 145] on p "CUIL 20395208196" at bounding box center [167, 147] width 38 height 6
copy p "20395208196"
click at [57, 131] on button "Historial Casos" at bounding box center [60, 135] width 72 height 15
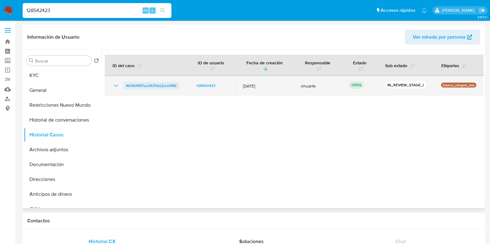
click at [144, 86] on span "4bT8zW8Tuu2421dzLjLxoOMZ" at bounding box center [151, 85] width 51 height 7
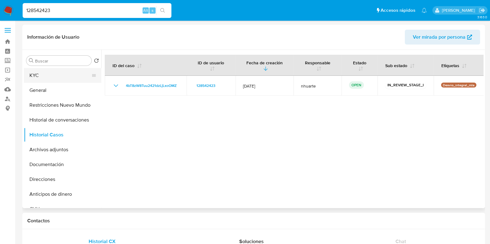
click at [55, 78] on button "KYC" at bounding box center [60, 75] width 72 height 15
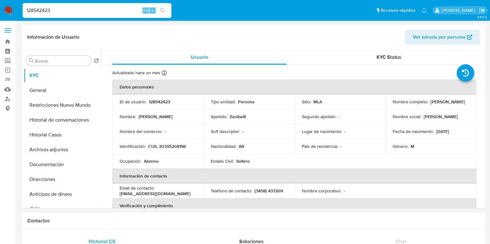
drag, startPoint x: 57, startPoint y: 11, endPoint x: 8, endPoint y: 2, distance: 50.1
click at [11, 4] on nav "Pausado Ver notificaciones 128542423 Alt s Accesos rápidos Presiona las siguien…" at bounding box center [245, 10] width 490 height 21
paste input "24219241"
type input "24219241"
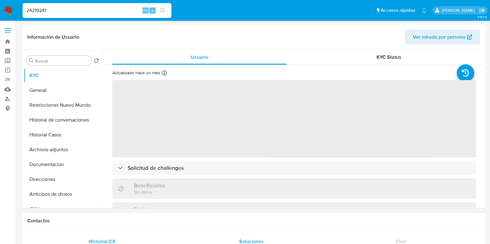
select select "10"
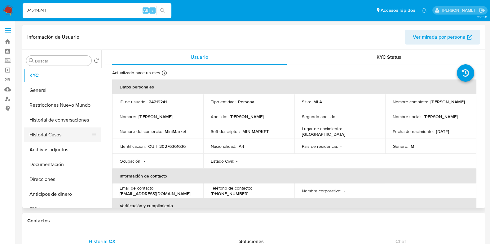
click at [63, 134] on button "Historial Casos" at bounding box center [60, 135] width 72 height 15
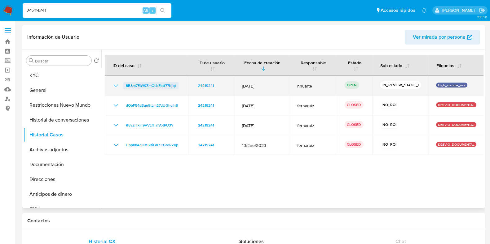
click at [166, 86] on span "8B8m7EIW9ZmGLbEbtt77Njqt" at bounding box center [151, 85] width 50 height 7
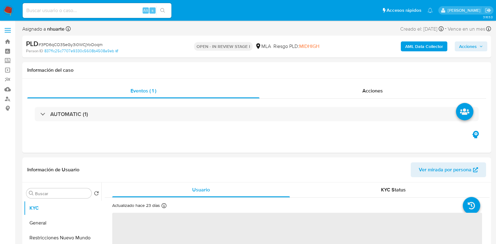
select select "10"
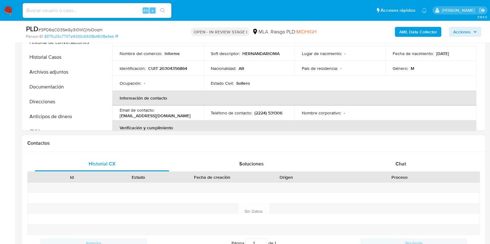
scroll to position [271, 0]
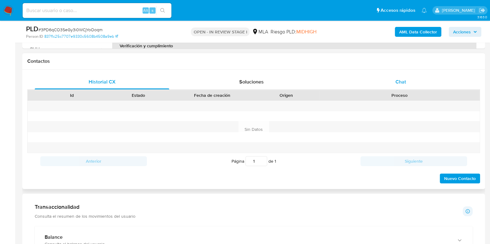
click at [401, 81] on span "Chat" at bounding box center [400, 81] width 11 height 7
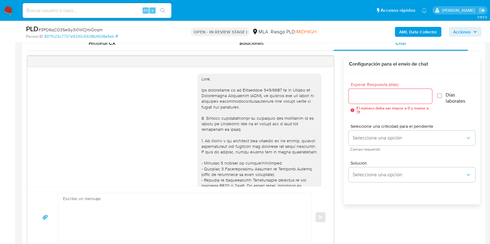
scroll to position [431, 0]
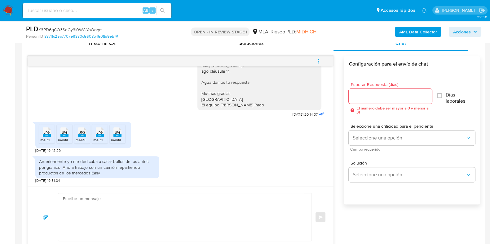
click at [44, 134] on span "JPG" at bounding box center [47, 133] width 6 height 4
click at [63, 132] on span "JPG" at bounding box center [65, 133] width 6 height 4
click at [79, 131] on icon at bounding box center [82, 133] width 8 height 10
drag, startPoint x: 99, startPoint y: 131, endPoint x: 113, endPoint y: 133, distance: 14.1
click at [99, 131] on span "JPG" at bounding box center [100, 133] width 6 height 4
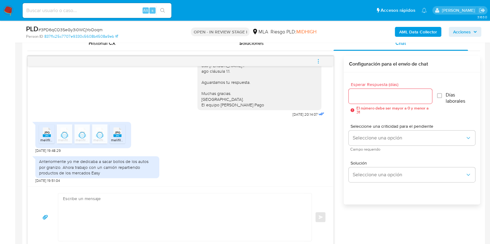
click at [118, 133] on span "JPG" at bounding box center [118, 133] width 6 height 4
click at [81, 216] on textarea at bounding box center [183, 218] width 241 height 48
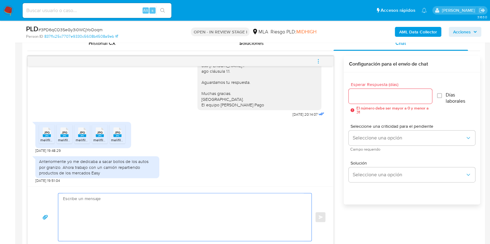
paste textarea "Hola, ¡Muchas gracias por tu respuesta!"
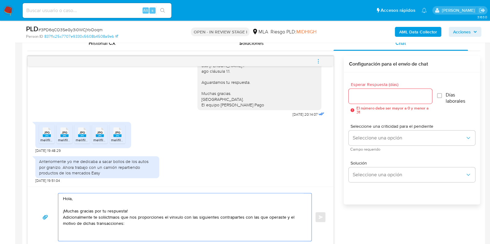
paste textarea "Proporciona el vínculo con las siguientes contrapartes con las que operaste, el…"
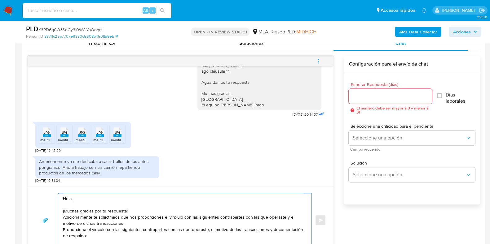
scroll to position [310, 0]
drag, startPoint x: 63, startPoint y: 226, endPoint x: 99, endPoint y: 236, distance: 37.3
click at [99, 236] on textarea "Hola, ¡Muchas gracias por tu respuesta! Adicionalmente te soliictmaos que nos p…" at bounding box center [183, 220] width 241 height 54
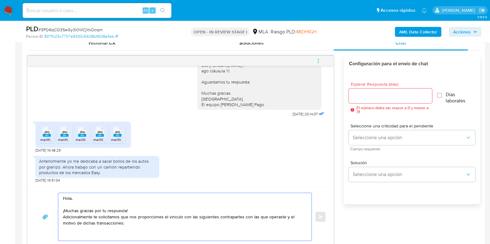
click at [81, 232] on textarea "Hola, ¡Muchas gracias por tu respuesta! Adicionalmente te solicitamos que nos p…" at bounding box center [183, 217] width 241 height 48
paste textarea "20207435660 name: Urquiza Fabian Jos || alias:"
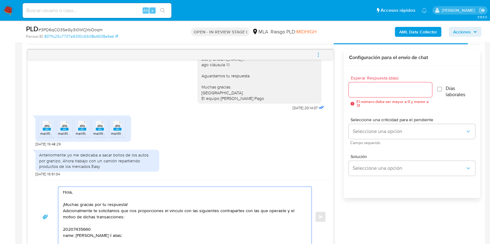
click at [67, 223] on textarea "Hola, ¡Muchas gracias por tu respuesta! Adicionalmente te solicitamos que nos p…" at bounding box center [183, 217] width 241 height 60
paste textarea "27360815205 Maria Agustina Carnevale"
click at [98, 222] on textarea "Hola, ¡Muchas gracias por tu respuesta! Adicionalmente te solicitamos que nos p…" at bounding box center [183, 218] width 241 height 62
click at [97, 233] on textarea "Hola, ¡Muchas gracias por tu respuesta! Adicionalmente te solicitamos que nos p…" at bounding box center [183, 218] width 241 height 62
click at [63, 233] on textarea "Hola, ¡Muchas gracias por tu respuesta! Adicionalmente te solicitamos que nos p…" at bounding box center [183, 217] width 241 height 60
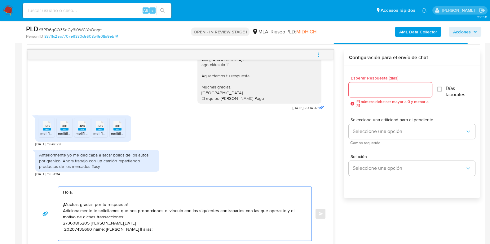
click at [104, 228] on textarea "Hola, ¡Muchas gracias por tu respuesta! Adicionalmente te solicitamos que nos p…" at bounding box center [183, 214] width 241 height 54
click at [146, 227] on textarea "Hola, ¡Muchas gracias por tu respuesta! Adicionalmente te solicitamos que nos p…" at bounding box center [183, 214] width 241 height 54
drag, startPoint x: 97, startPoint y: 221, endPoint x: 312, endPoint y: 155, distance: 224.5
click at [312, 155] on div "Anteriormente yo me dedicaba a sacar bollos de los autos por granizo. Ahora tra…" at bounding box center [180, 162] width 290 height 30
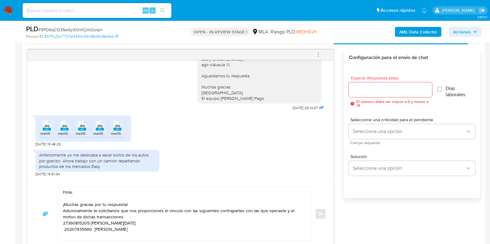
click at [136, 215] on textarea "Hola, ¡Muchas gracias por tu respuesta! Adicionalmente te solicitamos que nos p…" at bounding box center [183, 214] width 241 height 54
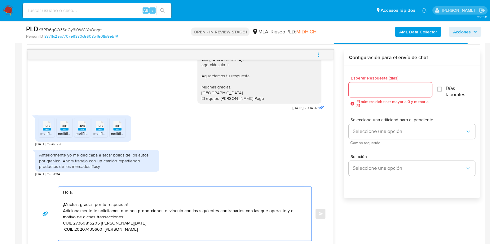
click at [152, 232] on textarea "Hola, ¡Muchas gracias por tu respuesta! Adicionalmente te solicitamos que nos p…" at bounding box center [183, 214] width 241 height 54
paste textarea "- Resumen de Comprobantes Electrónicos emitidos de los períodos 2024 y 2025. Si…"
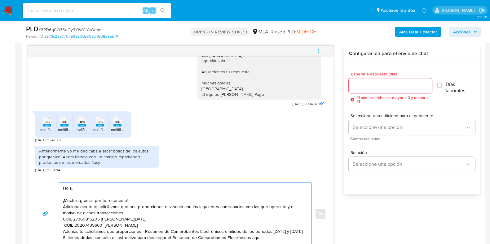
scroll to position [2, 0]
click at [138, 229] on textarea "Hola, ¡Muchas gracias por tu respuesta! Adicionalmente te solicitamos que nos p…" at bounding box center [183, 214] width 241 height 62
click at [263, 234] on textarea "Hola, ¡Muchas gracias por tu respuesta! Adicionalmente te solicitamos que nos p…" at bounding box center [183, 214] width 241 height 62
paste textarea "Es importante que sepas que, en caso de no responder a lo solicitado o si lo pr…"
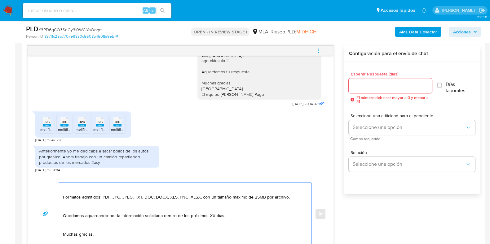
scroll to position [75, 0]
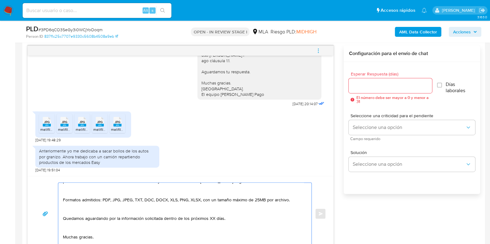
click at [214, 219] on textarea "Hola, ¡Muchas gracias por tu respuesta! Adicionalmente te solicitamos que nos p…" at bounding box center [183, 214] width 241 height 62
type textarea "Hola, ¡Muchas gracias por tu respuesta! Adicionalmente te solicitamos que nos p…"
click at [361, 84] on input "Esperar Respuesta (días)" at bounding box center [389, 86] width 83 height 8
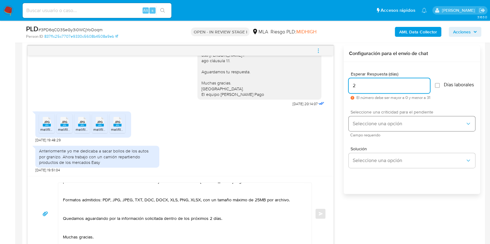
type input "2"
click at [362, 126] on span "Seleccione una opción" at bounding box center [408, 124] width 113 height 6
click at [362, 136] on span "Campo requerido" at bounding box center [413, 135] width 126 height 3
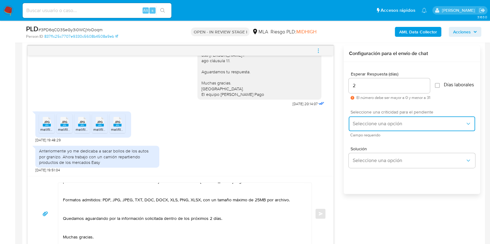
click at [360, 121] on button "Seleccione una opción" at bounding box center [411, 123] width 126 height 15
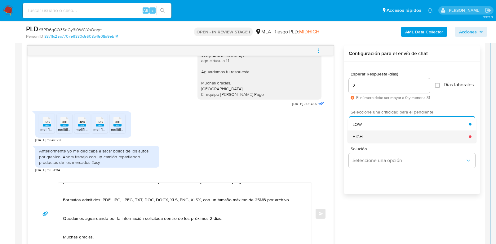
click at [363, 138] on div "HIGH" at bounding box center [410, 136] width 116 height 12
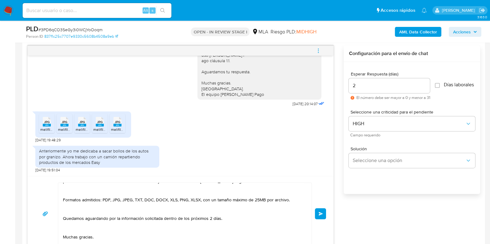
click at [364, 82] on input "2" at bounding box center [388, 86] width 81 height 8
type input "1"
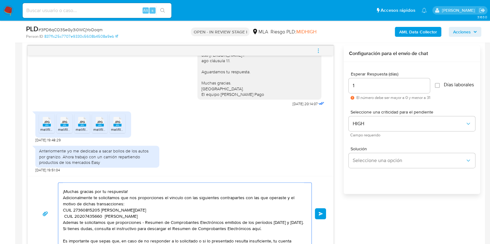
scroll to position [15, 0]
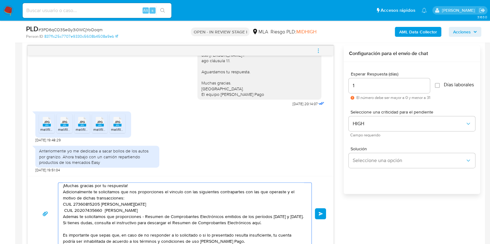
click at [148, 208] on textarea "Hola, ¡Muchas gracias por tu respuesta! Adicionalmente te solicitamos que nos p…" at bounding box center [183, 214] width 241 height 62
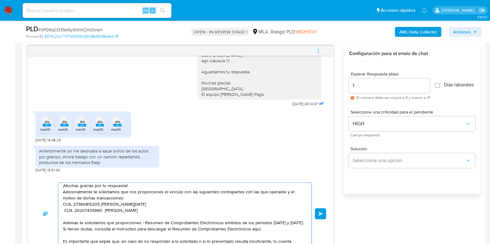
paste textarea "20148602795 name: RAFAEL OCTAVIO MARTINEZ || alias:"
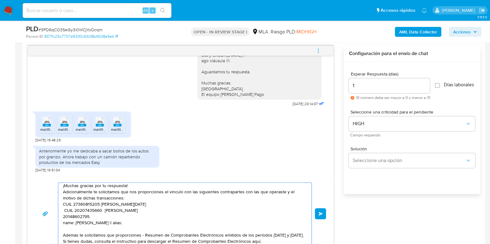
click at [120, 216] on textarea "Hola, ¡Muchas gracias por tu respuesta! Adicionalmente te solicitamos que nos p…" at bounding box center [183, 214] width 241 height 62
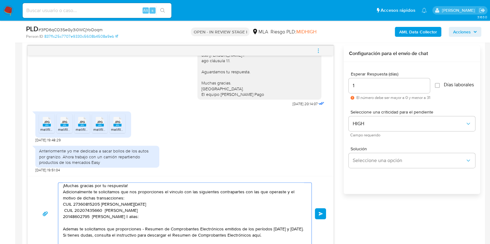
click at [164, 217] on textarea "Hola, ¡Muchas gracias por tu respuesta! Adicionalmente te solicitamos que nos p…" at bounding box center [183, 214] width 241 height 62
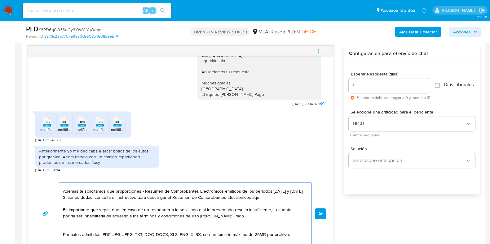
scroll to position [54, 0]
type textarea "Hola, ¡Muchas gracias por tu respuesta! Adicionalmente te solicitamos que nos p…"
click at [320, 209] on button "Enviar" at bounding box center [320, 213] width 11 height 11
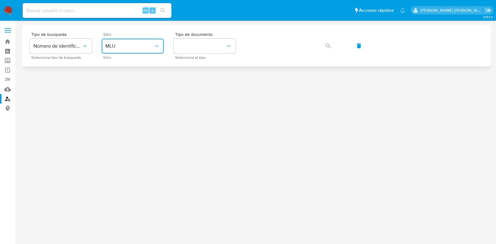
click at [149, 40] on button "MLU" at bounding box center [133, 46] width 62 height 15
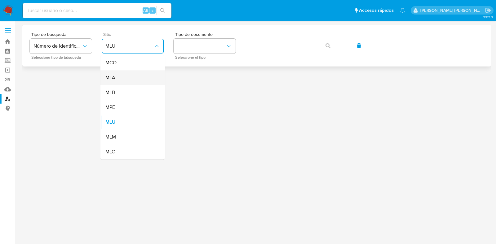
click at [145, 74] on div "MLA" at bounding box center [130, 77] width 51 height 15
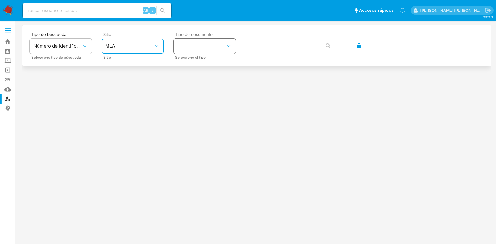
click at [214, 48] on button "identificationType" at bounding box center [204, 46] width 62 height 15
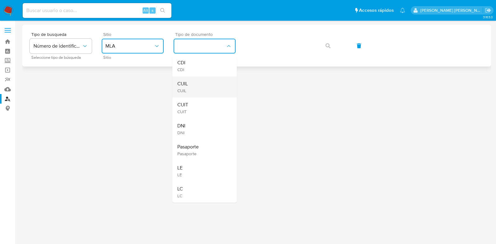
click at [205, 83] on div "CUIL CUIL" at bounding box center [202, 87] width 51 height 21
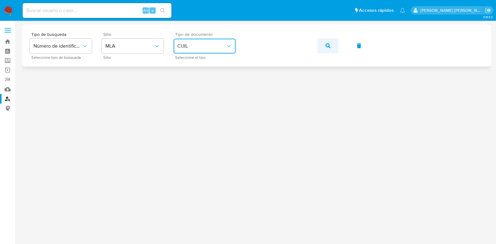
click at [327, 46] on icon "button" at bounding box center [327, 45] width 5 height 5
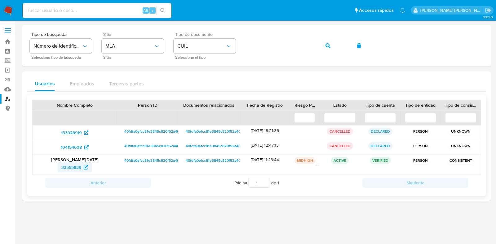
click at [76, 166] on span "33555829" at bounding box center [71, 168] width 20 height 10
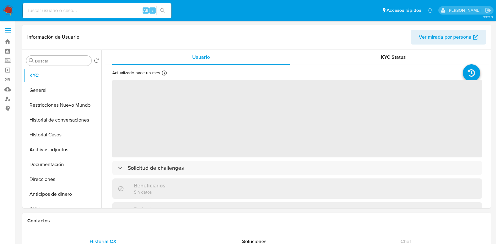
select select "10"
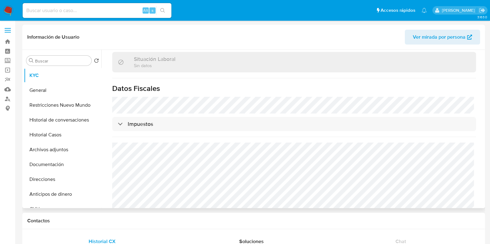
scroll to position [332, 0]
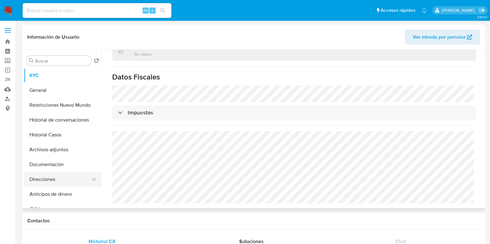
click at [48, 179] on button "Direcciones" at bounding box center [60, 179] width 72 height 15
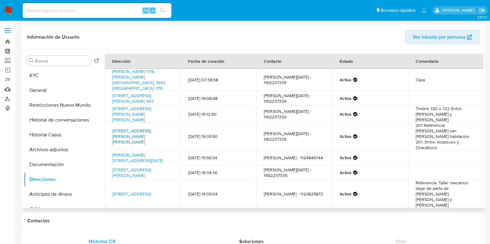
scroll to position [0, 0]
click at [59, 163] on button "Documentación" at bounding box center [60, 164] width 72 height 15
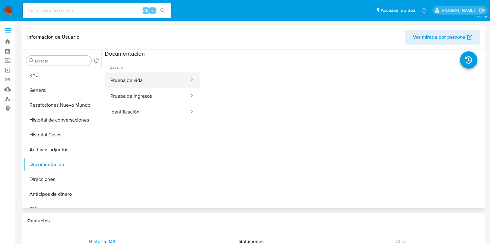
click at [143, 87] on button "Prueba de vida" at bounding box center [147, 80] width 85 height 16
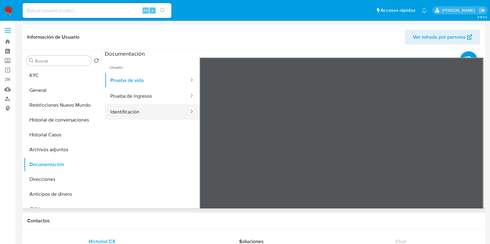
click at [144, 111] on button "Identificación" at bounding box center [147, 112] width 85 height 16
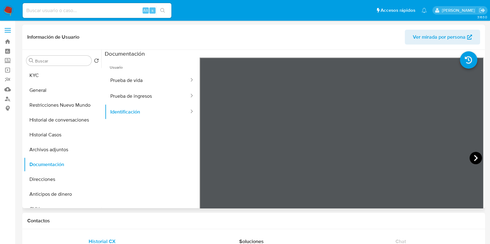
click at [474, 160] on icon at bounding box center [476, 158] width 4 height 6
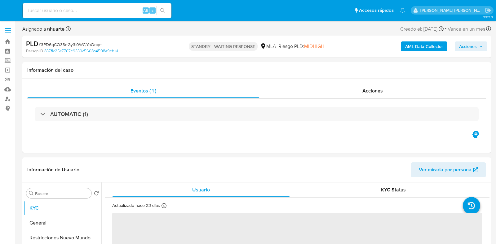
select select "10"
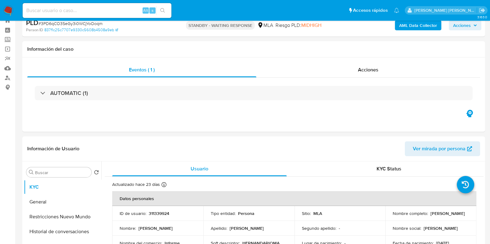
scroll to position [38, 0]
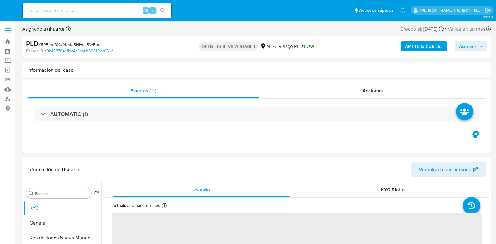
select select "10"
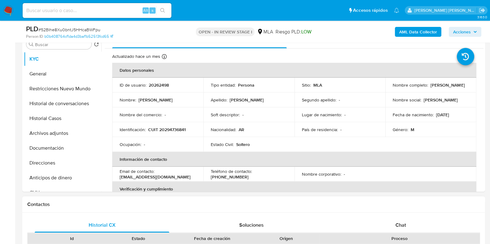
scroll to position [232, 0]
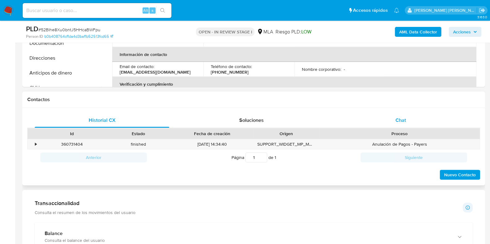
click at [390, 120] on div "Chat" at bounding box center [400, 120] width 134 height 15
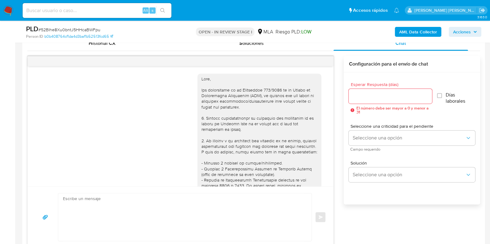
scroll to position [270, 0]
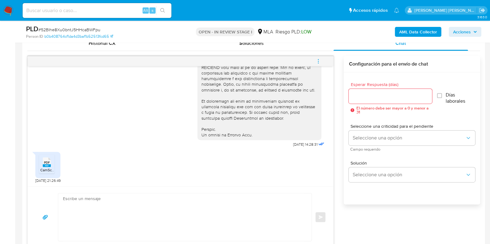
click at [46, 163] on span "PDF" at bounding box center [47, 163] width 6 height 4
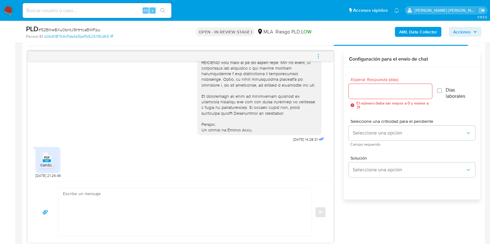
click at [78, 31] on span "# 52BIhe8Xu0bntJ5HHcaBWFpu" at bounding box center [69, 30] width 62 height 6
copy span "52BIhe8Xu0bntJ5HHcaBWFpu"
paste textarea "Hola, ¡Muchas gracias por tu respuesta! Confirmamos la recepción de la document…"
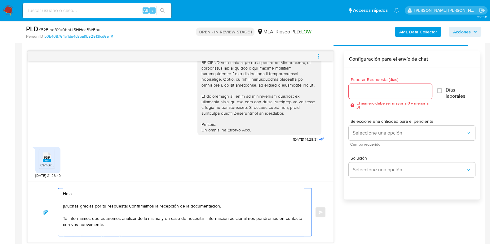
scroll to position [316, 0]
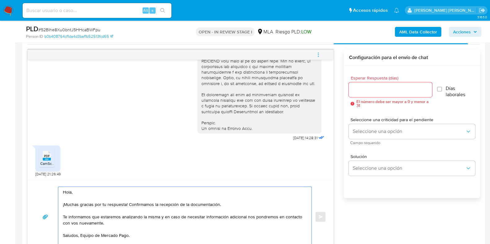
type textarea "Hola, ¡Muchas gracias por tu respuesta! Confirmamos la recepción de la document…"
click at [361, 88] on input "Esperar Respuesta (días)" at bounding box center [389, 90] width 83 height 8
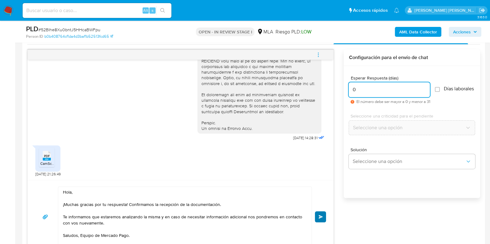
type input "0"
click at [317, 216] on button "Enviar" at bounding box center [320, 217] width 11 height 11
click at [323, 215] on button "Enviar" at bounding box center [320, 217] width 11 height 11
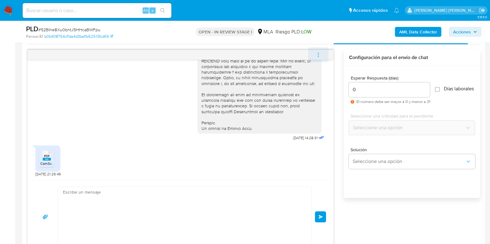
scroll to position [344, 0]
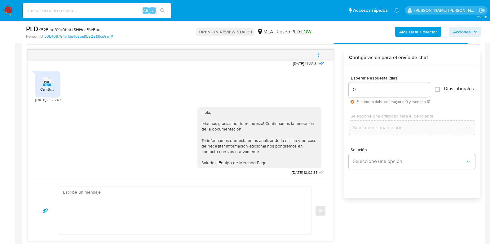
click at [317, 55] on icon "menu-action" at bounding box center [318, 55] width 6 height 6
click at [319, 55] on icon "menu-action" at bounding box center [318, 55] width 6 height 6
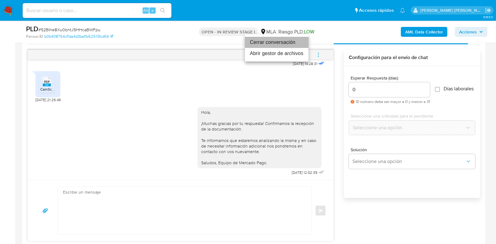
click at [285, 40] on li "Cerrar conversación" at bounding box center [276, 42] width 63 height 11
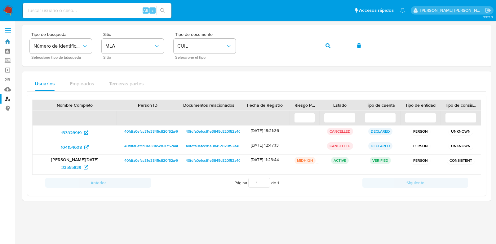
drag, startPoint x: 6, startPoint y: 39, endPoint x: 21, endPoint y: 40, distance: 15.5
click at [6, 39] on link "Bandeja" at bounding box center [37, 42] width 74 height 10
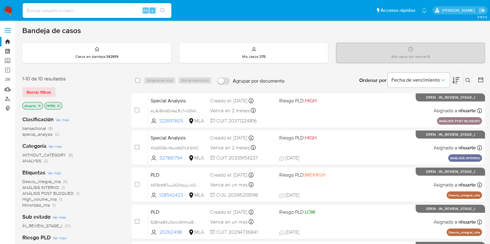
click at [467, 78] on icon at bounding box center [467, 80] width 5 height 5
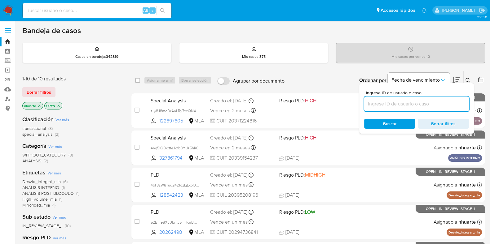
click at [405, 104] on input at bounding box center [416, 104] width 105 height 8
type input "52BIhe8Xu0bntJ5HHcaBWFpu"
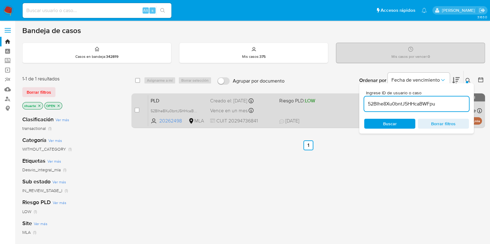
click at [137, 110] on input "checkbox" at bounding box center [136, 110] width 5 height 5
checkbox input "true"
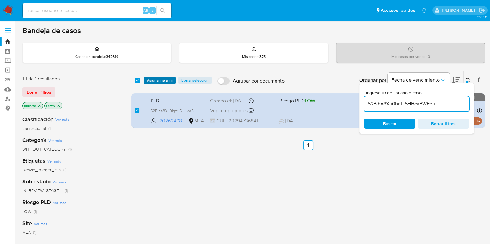
click at [163, 82] on span "Asignarme a mí" at bounding box center [160, 80] width 26 height 6
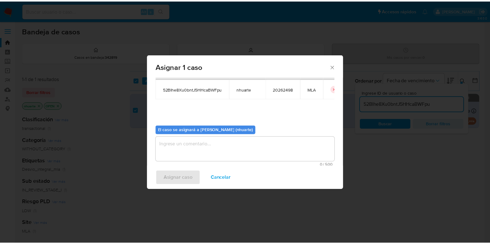
scroll to position [32, 0]
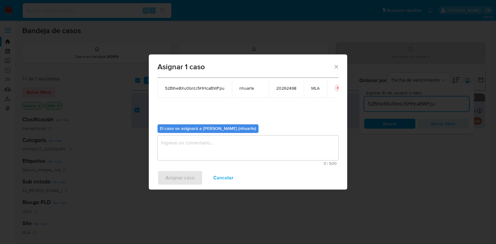
click at [217, 152] on textarea "assign-modal" at bounding box center [247, 148] width 181 height 25
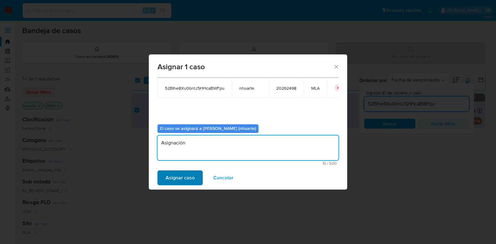
type textarea "Asignación"
click at [193, 180] on span "Asignar caso" at bounding box center [179, 178] width 29 height 14
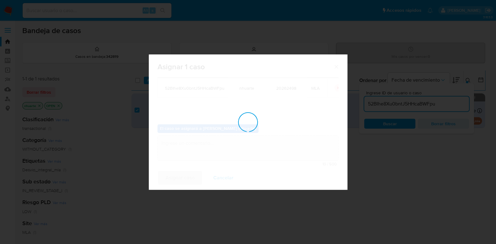
checkbox input "false"
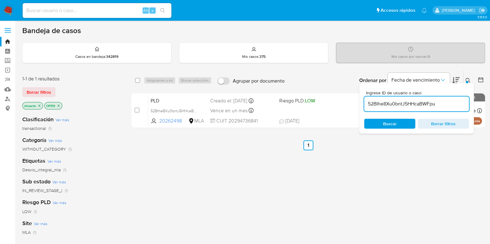
click at [36, 15] on div "Alt s" at bounding box center [97, 10] width 149 height 15
click at [33, 11] on input at bounding box center [97, 11] width 149 height 8
paste input "406792766"
type input "406792766"
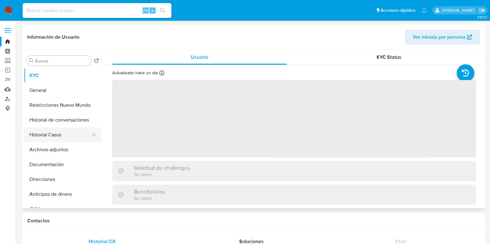
click at [48, 132] on button "Historial Casos" at bounding box center [60, 135] width 72 height 15
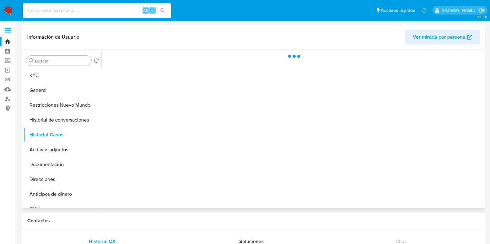
select select "10"
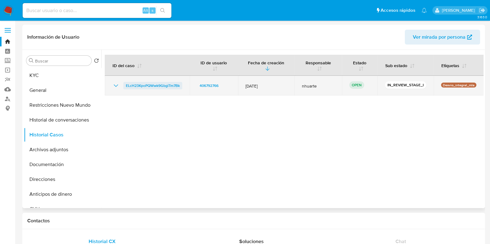
click at [161, 88] on span "ELcH23KpoPQWwk9GbgiTm7Bk" at bounding box center [153, 85] width 54 height 7
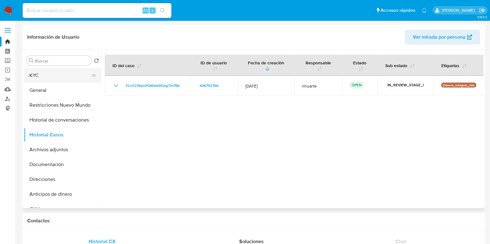
click at [50, 79] on button "KYC" at bounding box center [60, 75] width 72 height 15
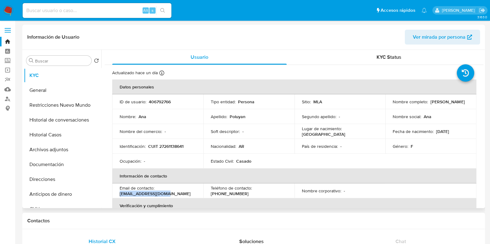
drag, startPoint x: 120, startPoint y: 193, endPoint x: 166, endPoint y: 192, distance: 45.5
click at [166, 192] on div "Email de contacto : poluyanana@gmail.com" at bounding box center [158, 191] width 76 height 11
copy p "poluyanana@gmail.com"
click at [7, 41] on link "Bandeja" at bounding box center [37, 42] width 74 height 10
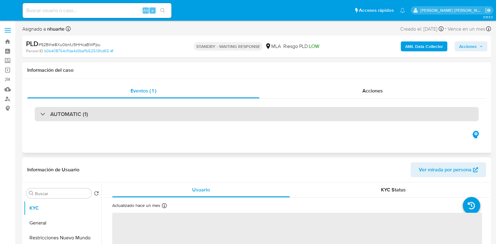
select select "10"
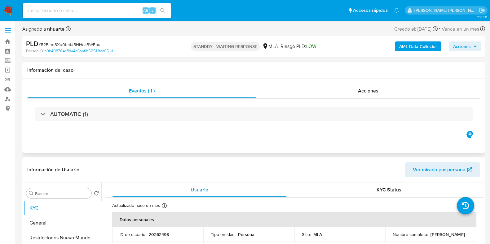
click at [365, 87] on div "Acciones" at bounding box center [368, 91] width 224 height 15
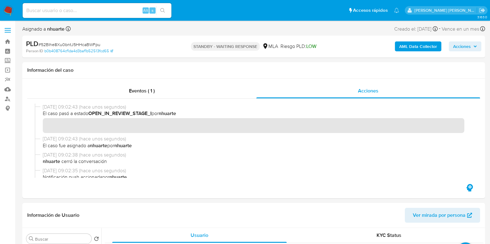
click at [408, 47] on b "AML Data Collector" at bounding box center [418, 47] width 38 height 10
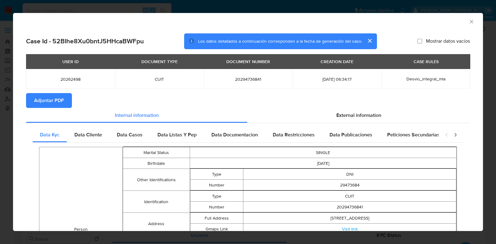
click at [52, 103] on span "Adjuntar PDF" at bounding box center [49, 101] width 30 height 14
click at [468, 19] on icon "Cerrar ventana" at bounding box center [471, 22] width 6 height 6
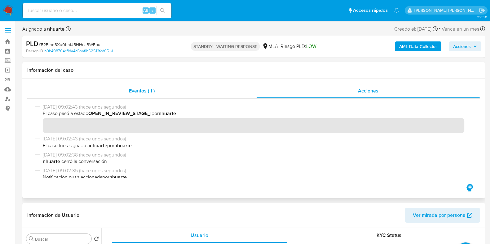
click at [137, 94] on span "Eventos ( 1 )" at bounding box center [142, 90] width 26 height 7
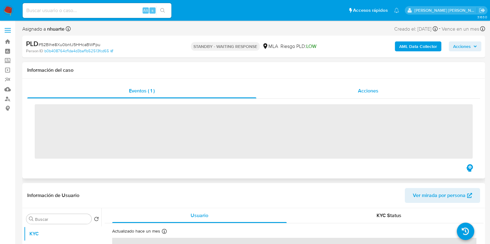
click at [352, 88] on div "Acciones" at bounding box center [368, 91] width 224 height 15
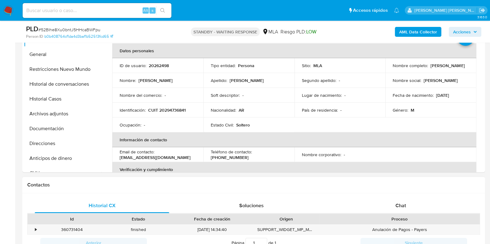
scroll to position [194, 0]
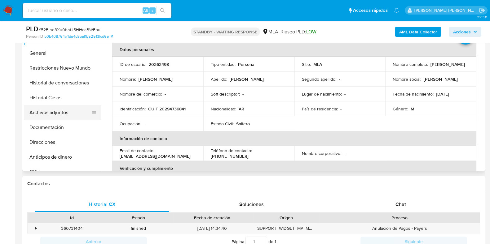
click at [68, 112] on button "Archivos adjuntos" at bounding box center [60, 112] width 72 height 15
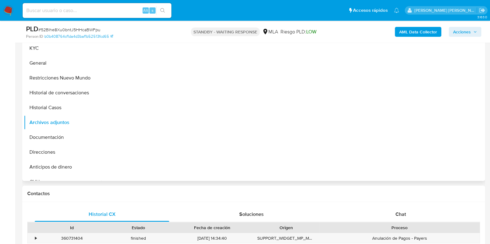
scroll to position [155, 0]
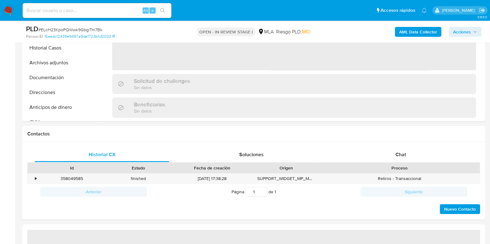
scroll to position [232, 0]
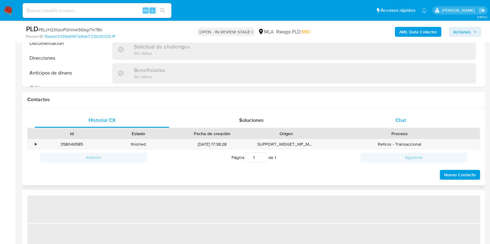
click at [399, 121] on span "Chat" at bounding box center [400, 120] width 11 height 7
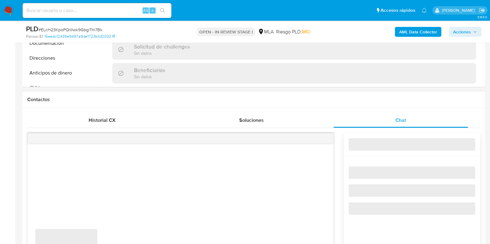
select select "10"
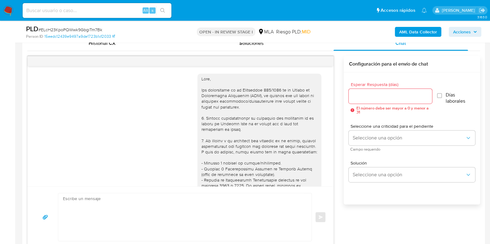
scroll to position [0, 0]
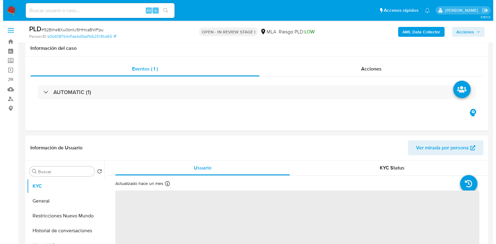
scroll to position [116, 0]
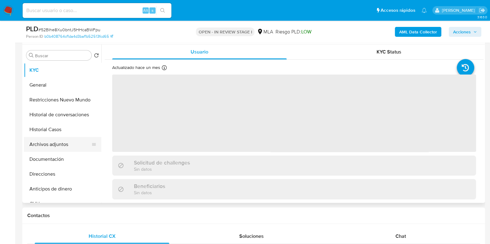
select select "10"
click at [67, 146] on button "Archivos adjuntos" at bounding box center [60, 144] width 72 height 15
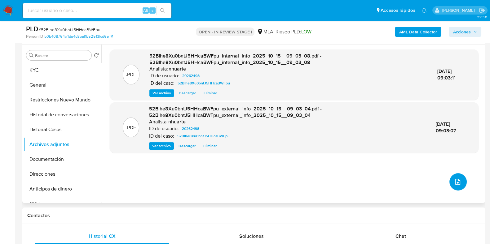
click at [459, 182] on icon "upload-file" at bounding box center [457, 181] width 7 height 7
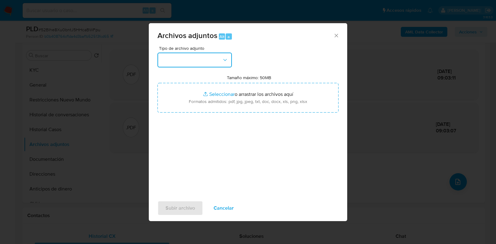
click at [226, 58] on icon "button" at bounding box center [225, 60] width 6 height 6
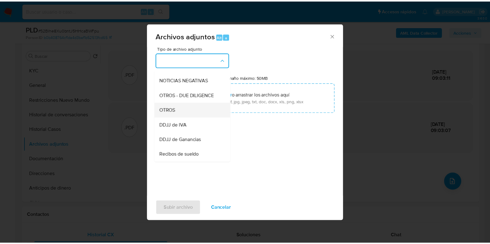
scroll to position [88, 0]
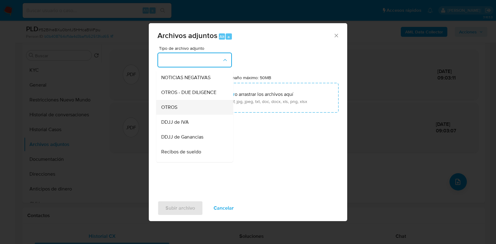
click at [208, 115] on div "OTROS" at bounding box center [192, 107] width 63 height 15
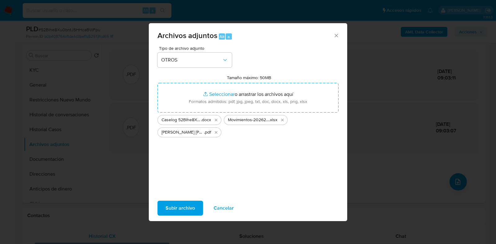
click at [183, 205] on span "Subir archivo" at bounding box center [179, 209] width 29 height 14
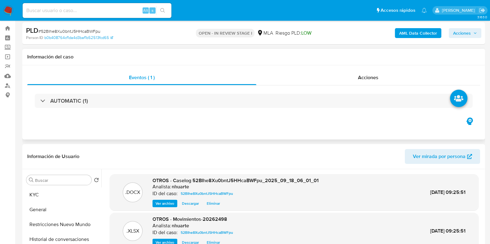
scroll to position [0, 0]
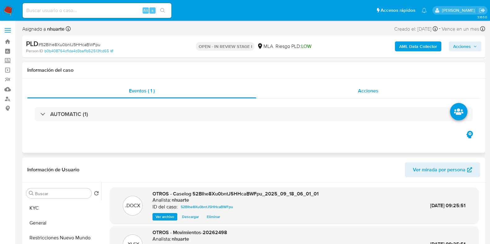
drag, startPoint x: 354, startPoint y: 90, endPoint x: 346, endPoint y: 97, distance: 10.5
click at [354, 90] on div "Acciones" at bounding box center [368, 91] width 224 height 15
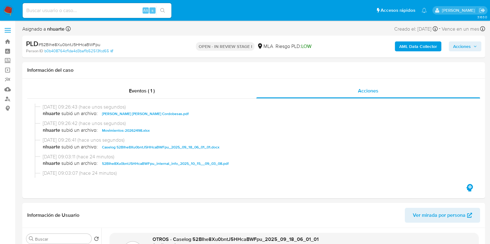
click at [455, 46] on span "Acciones" at bounding box center [462, 47] width 18 height 10
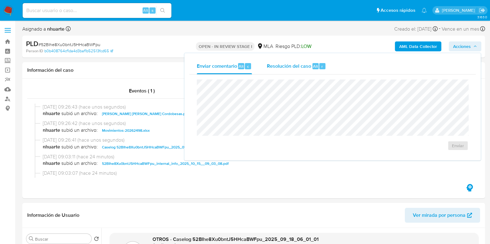
click at [298, 69] on span "Resolución del caso" at bounding box center [289, 66] width 44 height 7
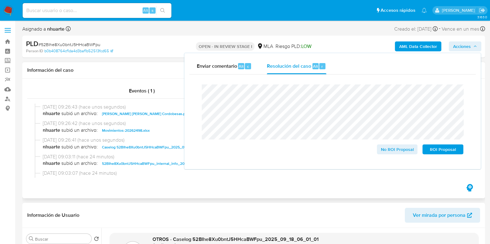
scroll to position [77, 0]
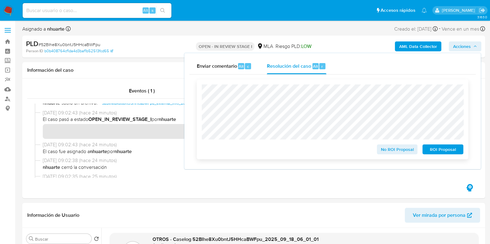
click at [400, 149] on span "No ROI Proposal" at bounding box center [397, 149] width 32 height 9
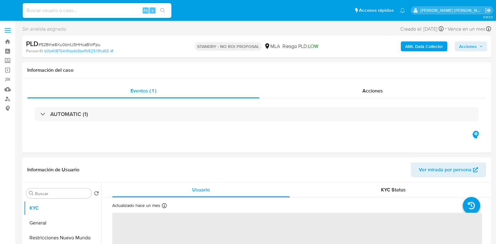
select select "10"
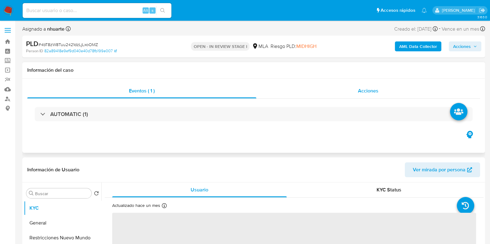
click at [361, 93] on span "Acciones" at bounding box center [368, 90] width 20 height 7
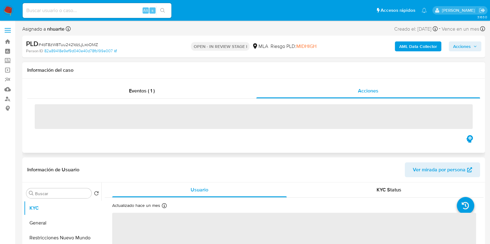
select select "10"
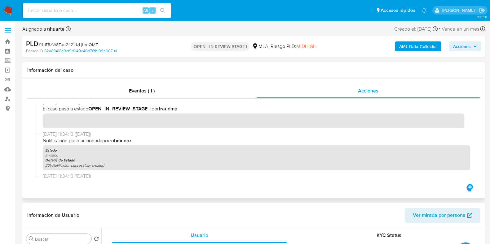
scroll to position [232, 0]
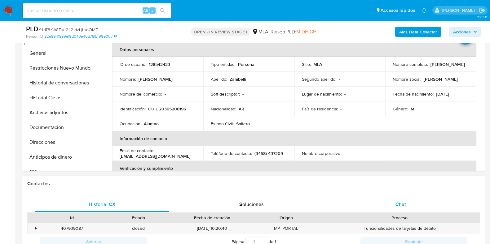
click at [398, 199] on div "Chat" at bounding box center [400, 204] width 134 height 15
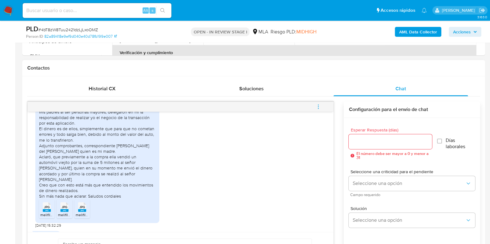
scroll to position [713, 0]
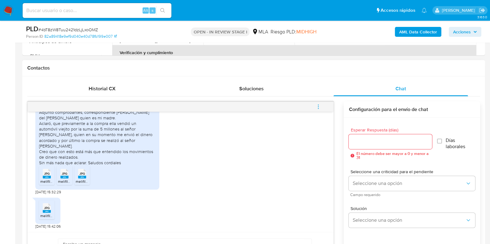
click at [41, 173] on div "JPG JPG" at bounding box center [46, 173] width 13 height 12
click at [63, 173] on span "JPG" at bounding box center [65, 174] width 6 height 4
drag, startPoint x: 84, startPoint y: 173, endPoint x: 72, endPoint y: 193, distance: 22.6
click at [84, 174] on span "JPG" at bounding box center [82, 174] width 6 height 4
click at [49, 211] on rect at bounding box center [47, 211] width 8 height 3
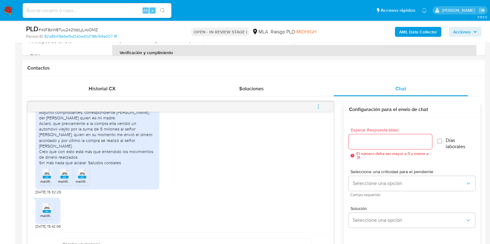
scroll to position [465, 0]
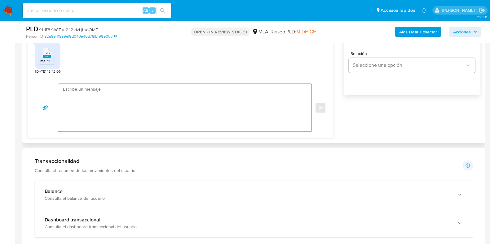
paste textarea "Hola, ¡Muchas gracias por tu respuesta! Confirmamos la recepción de la document…"
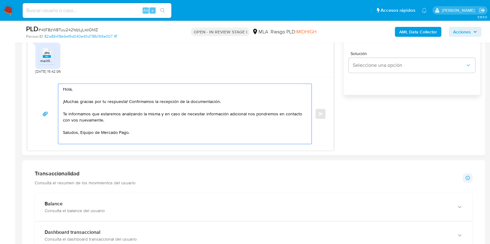
type textarea "Hola, ¡Muchas gracias por tu respuesta! Confirmamos la recepción de la document…"
click at [74, 28] on span "# 4bT8zW8Tuu2421dzLjLxoOMZ" at bounding box center [67, 30] width 59 height 6
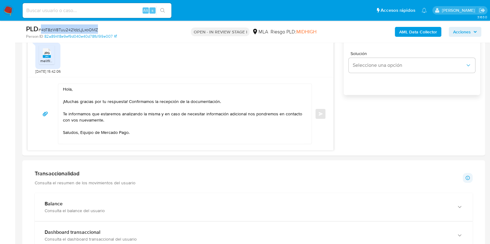
click at [74, 28] on span "# 4bT8zW8Tuu2421dzLjLxoOMZ" at bounding box center [67, 30] width 59 height 6
copy span "4bT8zW8Tuu2421dzLjLxoOMZ"
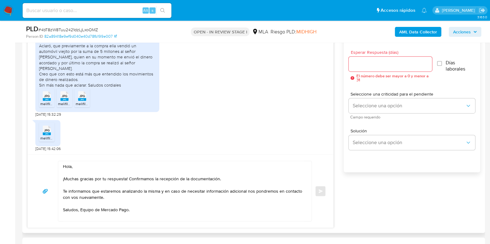
click at [363, 64] on input "Esperar Respuesta (días)" at bounding box center [389, 64] width 83 height 8
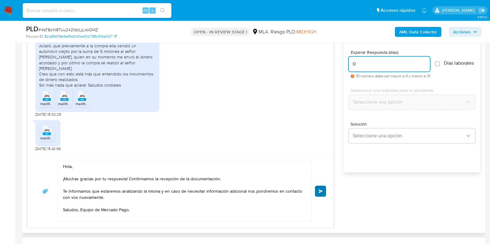
type input "0"
click at [320, 190] on span "Enviar" at bounding box center [320, 192] width 4 height 4
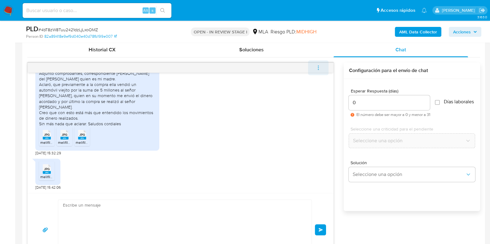
scroll to position [787, 0]
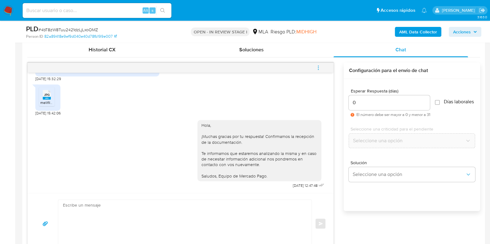
click at [319, 70] on span "menu-action" at bounding box center [318, 67] width 6 height 15
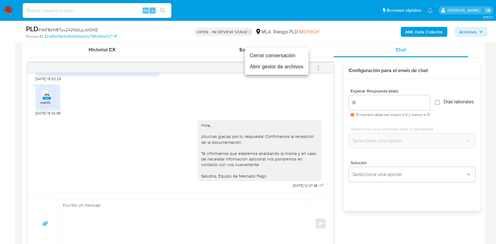
click at [286, 54] on li "Cerrar conversación" at bounding box center [276, 55] width 63 height 11
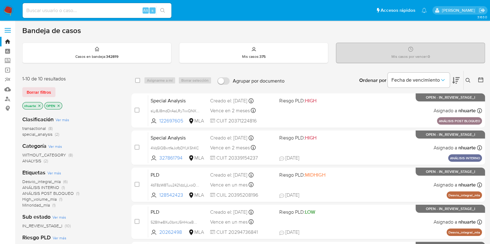
click at [466, 79] on icon at bounding box center [467, 80] width 5 height 5
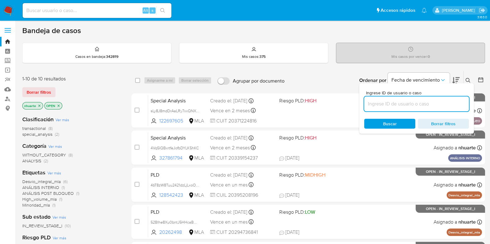
click at [429, 100] on input at bounding box center [416, 104] width 105 height 8
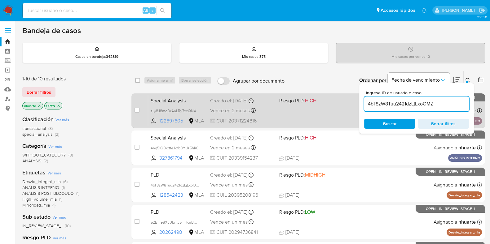
type input "4bT8zW8Tuu2421dzLjLxoOMZ"
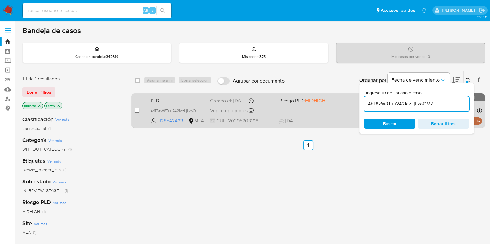
click at [136, 110] on input "checkbox" at bounding box center [136, 110] width 5 height 5
checkbox input "true"
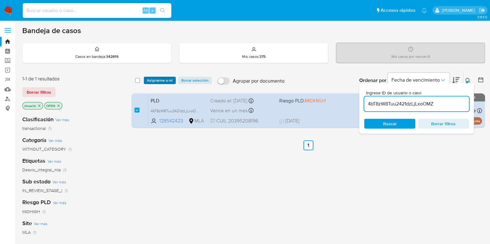
click at [152, 78] on span "Asignarme a mí" at bounding box center [160, 80] width 26 height 6
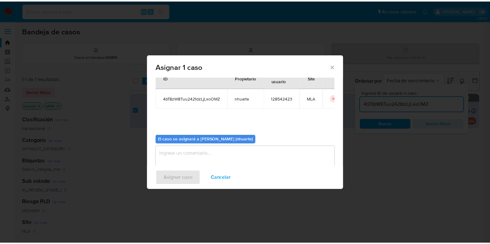
scroll to position [32, 0]
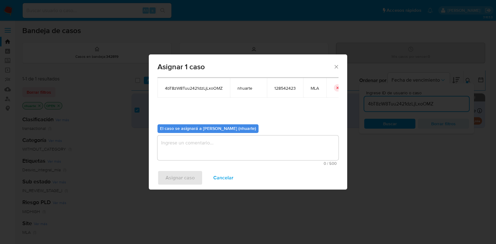
click at [235, 149] on textarea "assign-modal" at bounding box center [247, 148] width 181 height 25
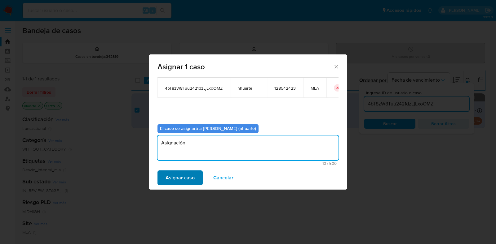
type textarea "Asignación"
click at [183, 174] on span "Asignar caso" at bounding box center [179, 178] width 29 height 14
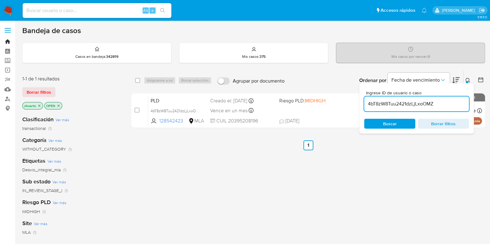
click at [7, 42] on link "Bandeja" at bounding box center [37, 42] width 74 height 10
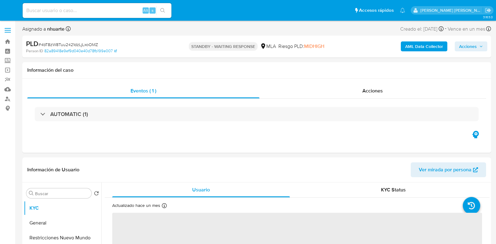
select select "10"
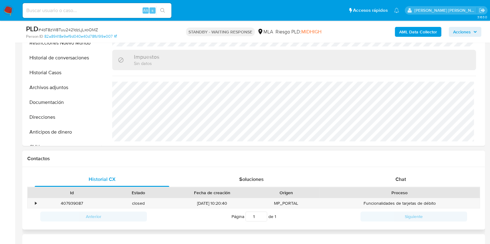
scroll to position [232, 0]
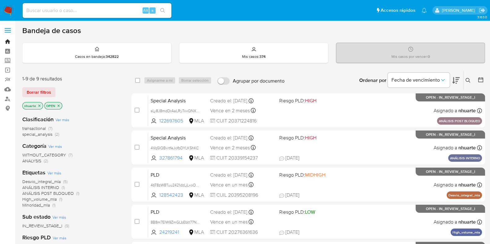
click at [7, 43] on link "Bandeja" at bounding box center [37, 42] width 74 height 10
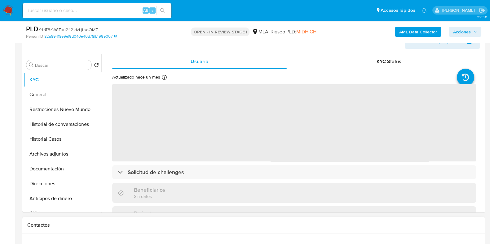
scroll to position [194, 0]
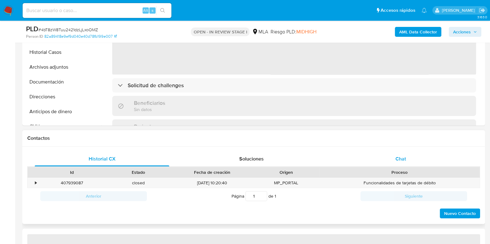
select select "10"
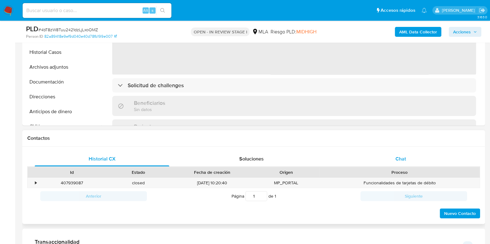
click at [396, 157] on span "Chat" at bounding box center [400, 158] width 11 height 7
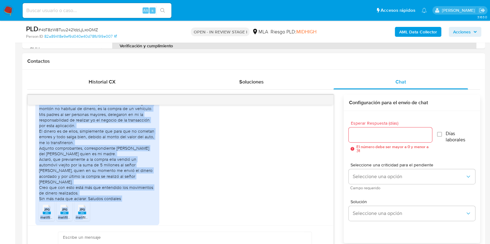
scroll to position [670, 0]
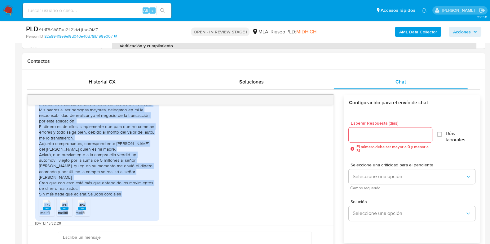
drag, startPoint x: 39, startPoint y: 139, endPoint x: 123, endPoint y: 198, distance: 102.6
click at [123, 197] on div "Buenos días, paso a informar lo solicitado por ustedes. El motivo por el cual s…" at bounding box center [97, 143] width 116 height 107
copy div "Buenos días, paso a informar lo solicitado por ustedes. El motivo por el cual s…"
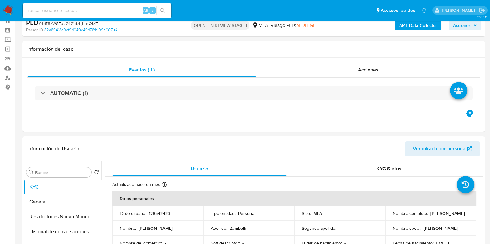
scroll to position [0, 0]
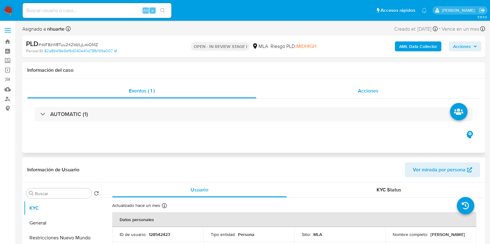
click at [371, 90] on span "Acciones" at bounding box center [368, 90] width 20 height 7
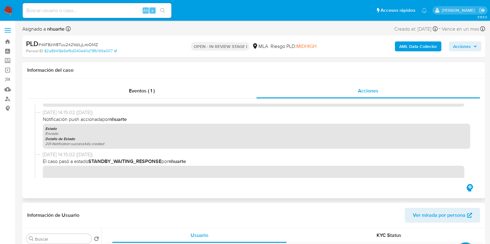
scroll to position [309, 0]
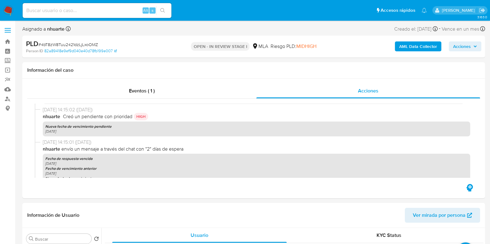
click at [418, 44] on b "AML Data Collector" at bounding box center [418, 47] width 38 height 10
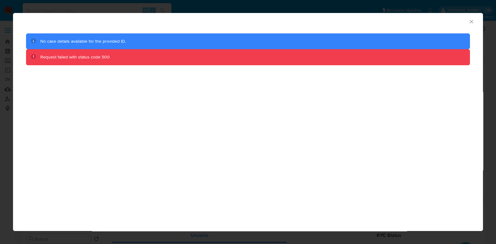
click at [470, 21] on icon "Cerrar ventana" at bounding box center [471, 22] width 6 height 6
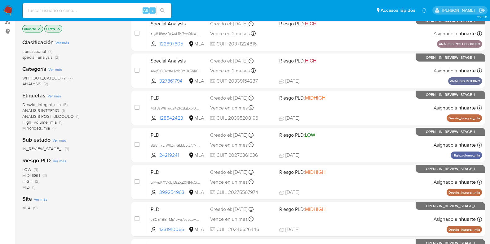
scroll to position [38, 0]
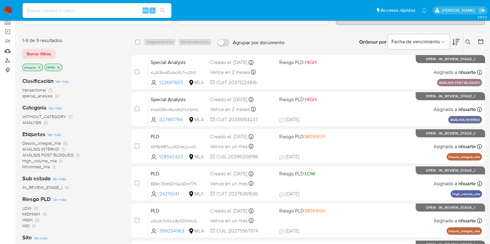
click at [39, 66] on icon "close-filter" at bounding box center [39, 68] width 4 height 4
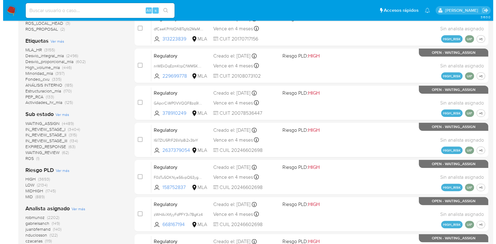
scroll to position [299, 0]
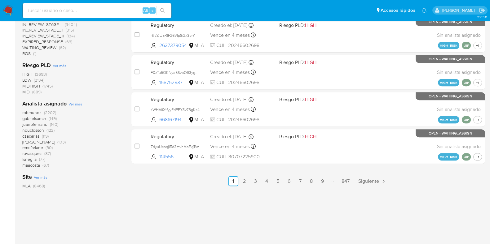
click at [74, 102] on span "Ver más" at bounding box center [75, 104] width 14 height 6
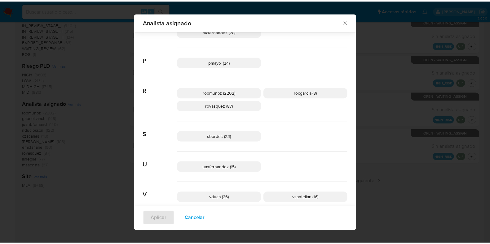
scroll to position [429, 0]
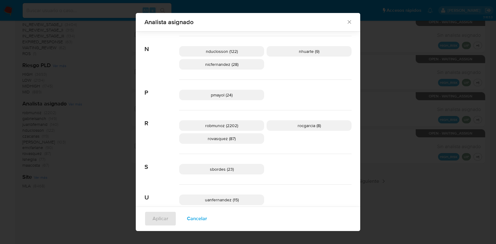
click at [346, 22] on icon "Cerrar" at bounding box center [349, 22] width 6 height 6
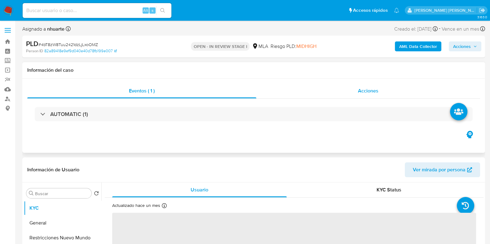
click at [366, 94] on span "Acciones" at bounding box center [368, 90] width 20 height 7
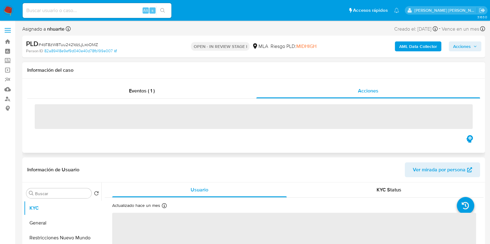
select select "10"
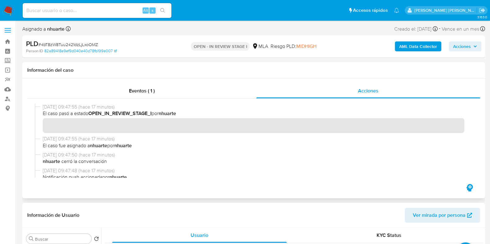
click at [401, 47] on b "AML Data Collector" at bounding box center [418, 47] width 38 height 10
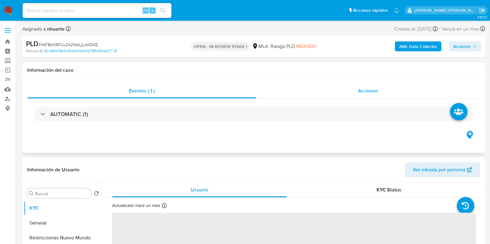
click at [376, 92] on span "Acciones" at bounding box center [368, 90] width 20 height 7
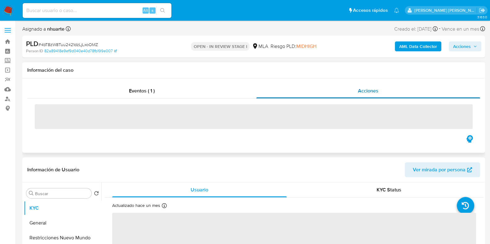
select select "10"
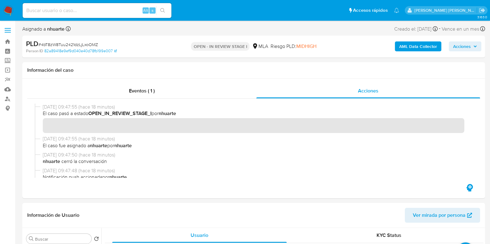
click at [407, 50] on b "AML Data Collector" at bounding box center [418, 47] width 38 height 10
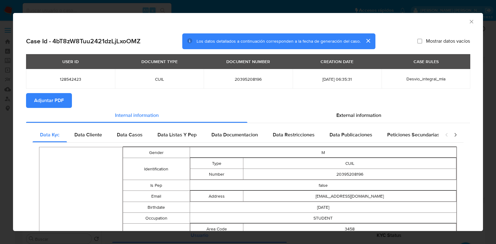
click at [59, 100] on span "Adjuntar PDF" at bounding box center [49, 101] width 30 height 14
click at [468, 19] on icon "Cerrar ventana" at bounding box center [471, 22] width 6 height 6
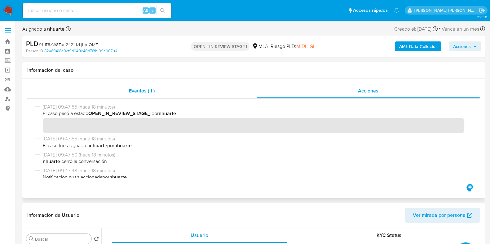
click at [145, 88] on span "Eventos ( 1 )" at bounding box center [142, 90] width 26 height 7
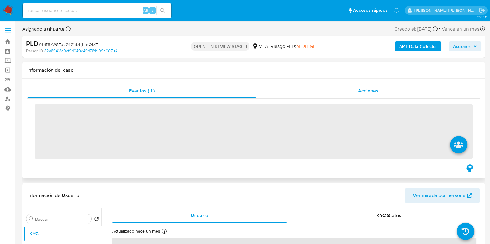
click at [373, 94] on span "Acciones" at bounding box center [368, 90] width 20 height 7
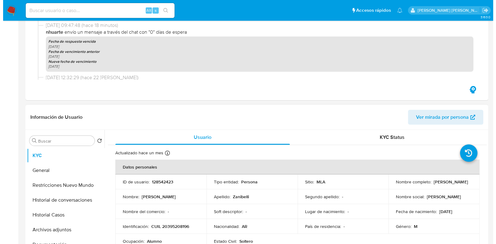
scroll to position [155, 0]
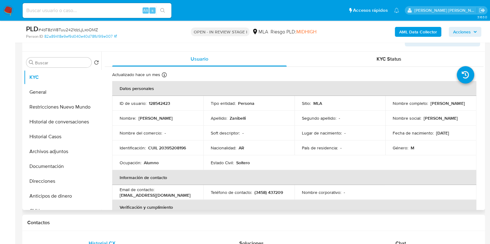
drag, startPoint x: 59, startPoint y: 152, endPoint x: 107, endPoint y: 151, distance: 48.0
click at [59, 152] on button "Archivos adjuntos" at bounding box center [62, 151] width 77 height 15
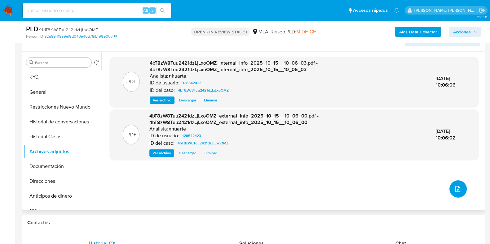
click at [457, 192] on span "upload-file" at bounding box center [457, 189] width 7 height 7
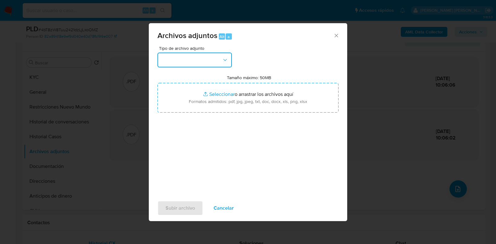
click at [222, 59] on icon "button" at bounding box center [225, 60] width 6 height 6
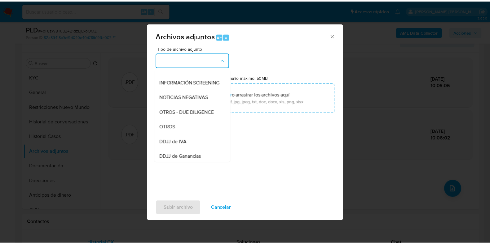
scroll to position [81, 0]
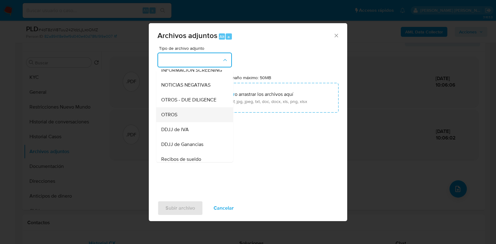
click at [208, 120] on div "OTROS" at bounding box center [192, 114] width 63 height 15
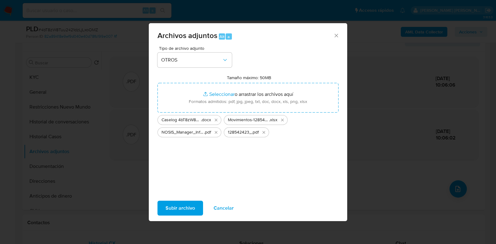
click at [184, 211] on span "Subir archivo" at bounding box center [179, 209] width 29 height 14
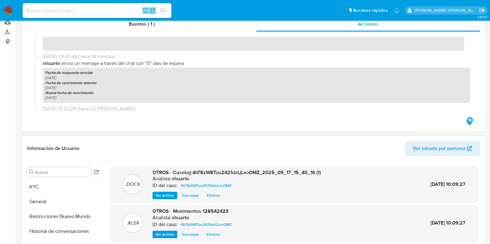
scroll to position [0, 0]
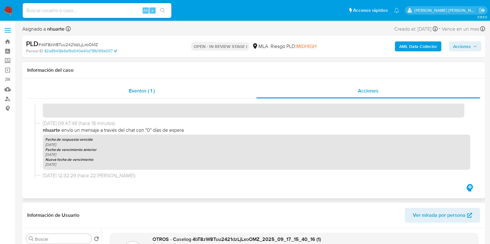
click at [137, 92] on span "Eventos ( 1 )" at bounding box center [142, 90] width 26 height 7
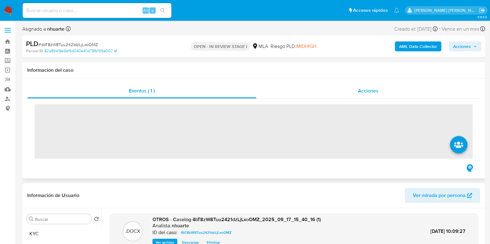
click at [372, 88] on span "Acciones" at bounding box center [368, 90] width 20 height 7
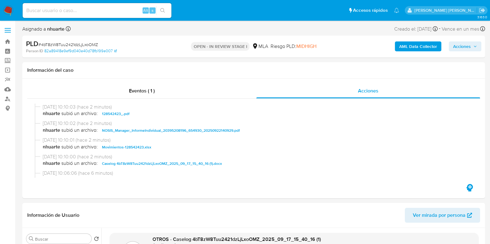
click at [459, 47] on span "Acciones" at bounding box center [462, 47] width 18 height 10
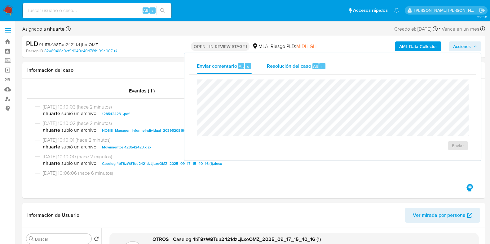
click at [309, 67] on span "Resolución del caso" at bounding box center [289, 66] width 44 height 7
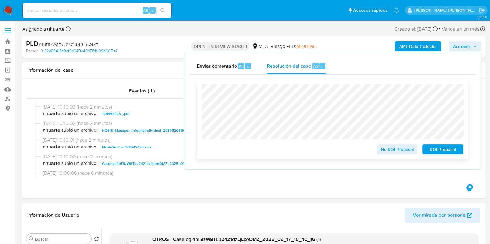
click at [394, 151] on span "No ROI Proposal" at bounding box center [397, 149] width 32 height 9
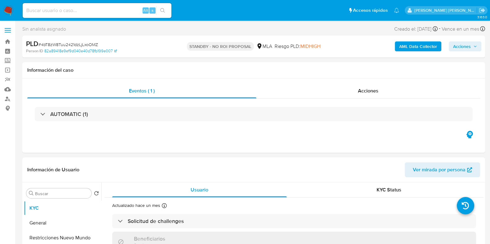
select select "10"
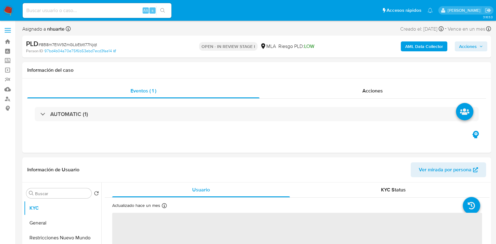
select select "10"
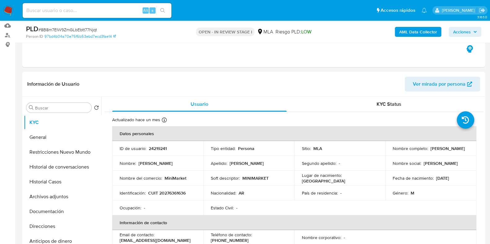
scroll to position [232, 0]
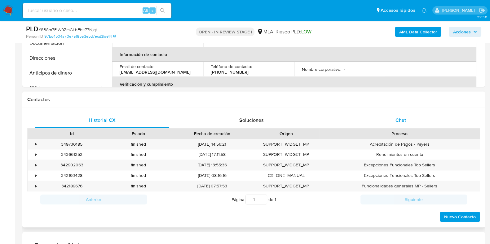
click at [404, 118] on span "Chat" at bounding box center [400, 120] width 11 height 7
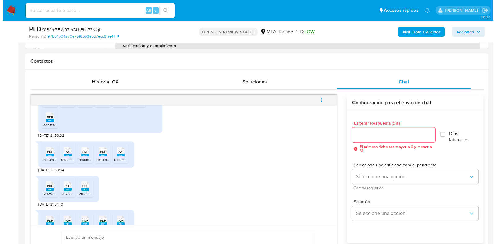
scroll to position [326, 0]
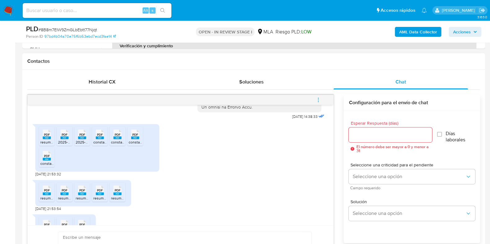
click at [317, 99] on icon "menu-action" at bounding box center [318, 100] width 6 height 6
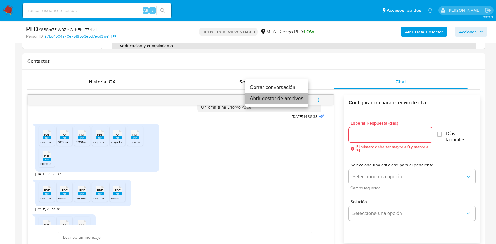
click at [297, 99] on li "Abrir gestor de archivos" at bounding box center [276, 98] width 63 height 11
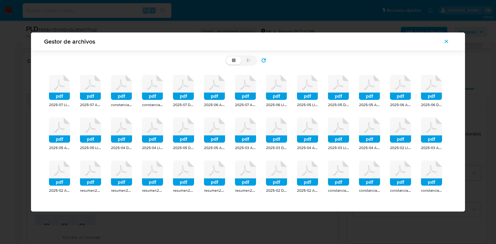
scroll to position [0, 0]
click at [251, 58] on label "list" at bounding box center [248, 61] width 15 height 8
click at [226, 57] on input "list" at bounding box center [226, 57] width 0 height 0
radio input "true"
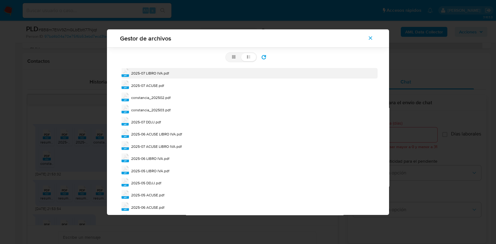
click at [158, 72] on span "2025-07 LIBRO IVA.pdf" at bounding box center [150, 73] width 38 height 5
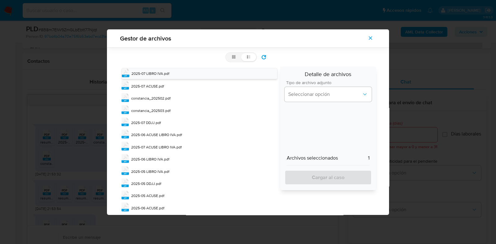
click at [326, 103] on div "Tipo de archivo adjunto Seleccionar opción" at bounding box center [327, 93] width 87 height 24
click at [308, 94] on span "Seleccionar opción" at bounding box center [324, 94] width 73 height 6
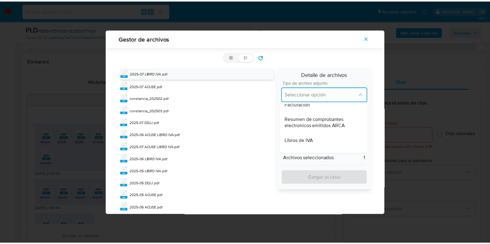
scroll to position [271, 0]
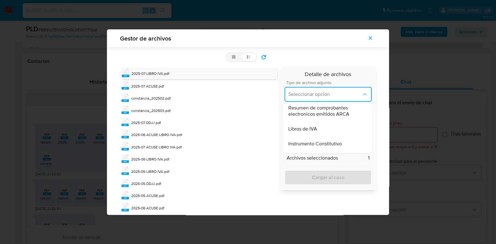
click at [310, 129] on span "Libros de IVA" at bounding box center [302, 129] width 29 height 6
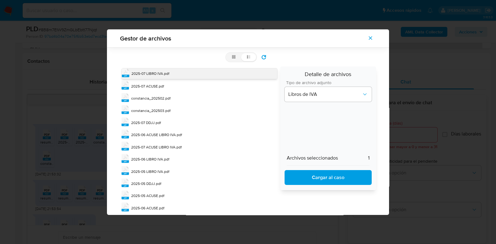
click at [163, 72] on span "2025-07 LIBRO IVA.pdf" at bounding box center [150, 73] width 38 height 5
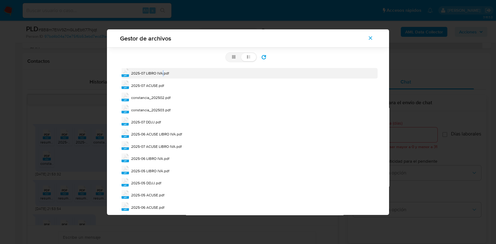
click at [163, 72] on span "2025-07 LIBRO IVA.pdf" at bounding box center [150, 73] width 38 height 5
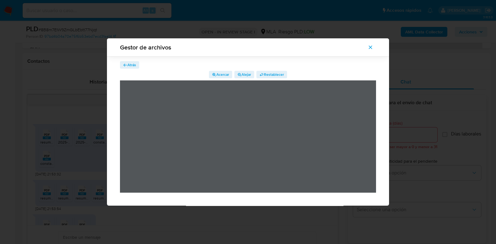
click at [371, 46] on icon "Cerrar" at bounding box center [370, 47] width 3 height 3
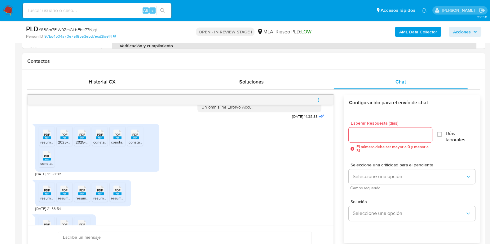
click at [319, 97] on icon "menu-action" at bounding box center [318, 100] width 6 height 6
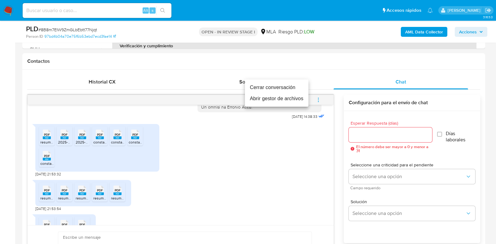
click at [283, 99] on li "Abrir gestor de archivos" at bounding box center [276, 98] width 63 height 11
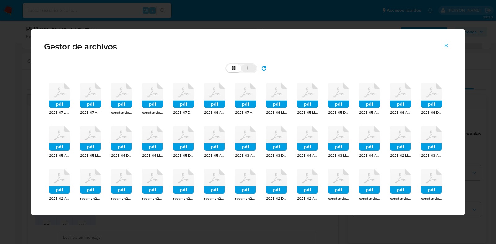
click at [246, 70] on icon at bounding box center [248, 68] width 4 height 4
click at [226, 65] on input "list" at bounding box center [226, 64] width 0 height 0
radio input "true"
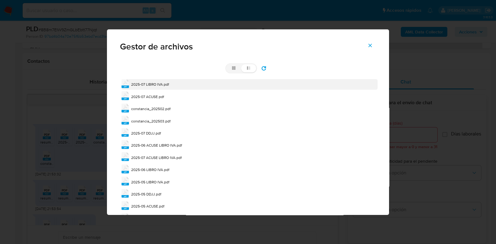
click at [155, 82] on span "2025-07 LIBRO IVA.pdf" at bounding box center [150, 84] width 38 height 5
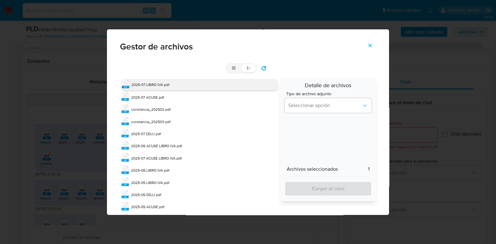
click at [155, 82] on span "2025-07 LIBRO IVA.pdf" at bounding box center [150, 84] width 38 height 5
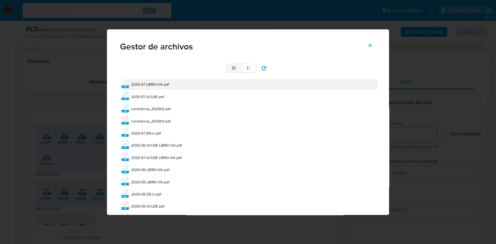
click at [155, 82] on span "2025-07 LIBRO IVA.pdf" at bounding box center [150, 84] width 38 height 5
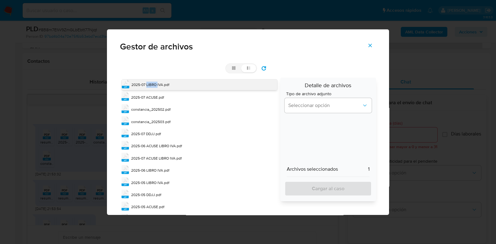
click at [155, 82] on span "2025-07 LIBRO IVA.pdf" at bounding box center [150, 84] width 38 height 5
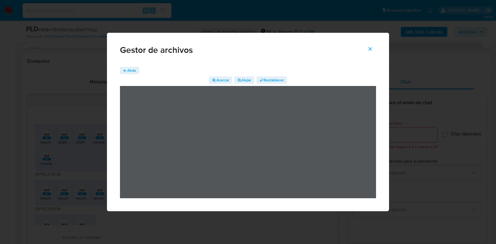
click at [370, 49] on icon "Cerrar" at bounding box center [369, 48] width 3 height 3
